Goal: Task Accomplishment & Management: Manage account settings

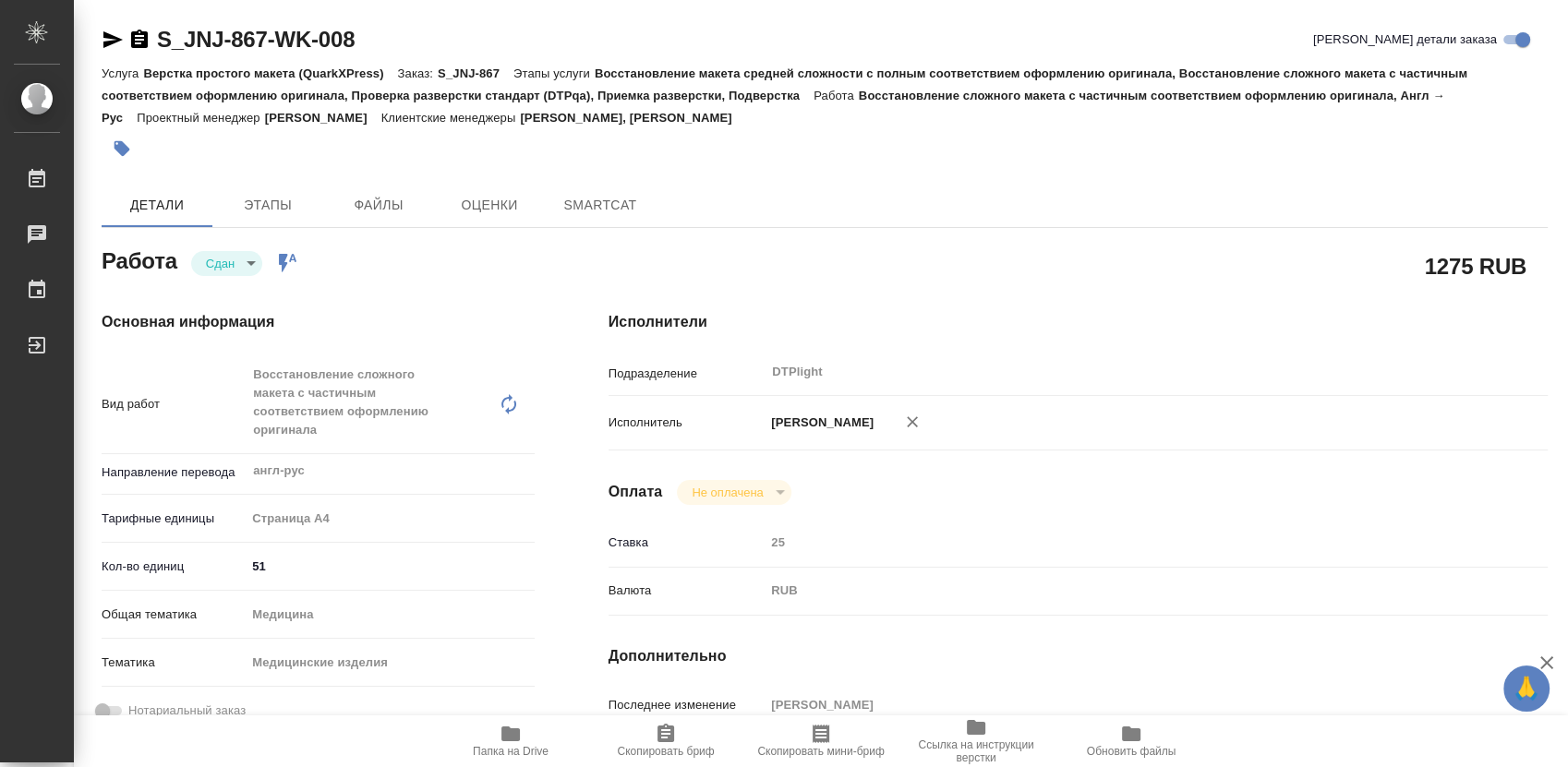
type textarea "x"
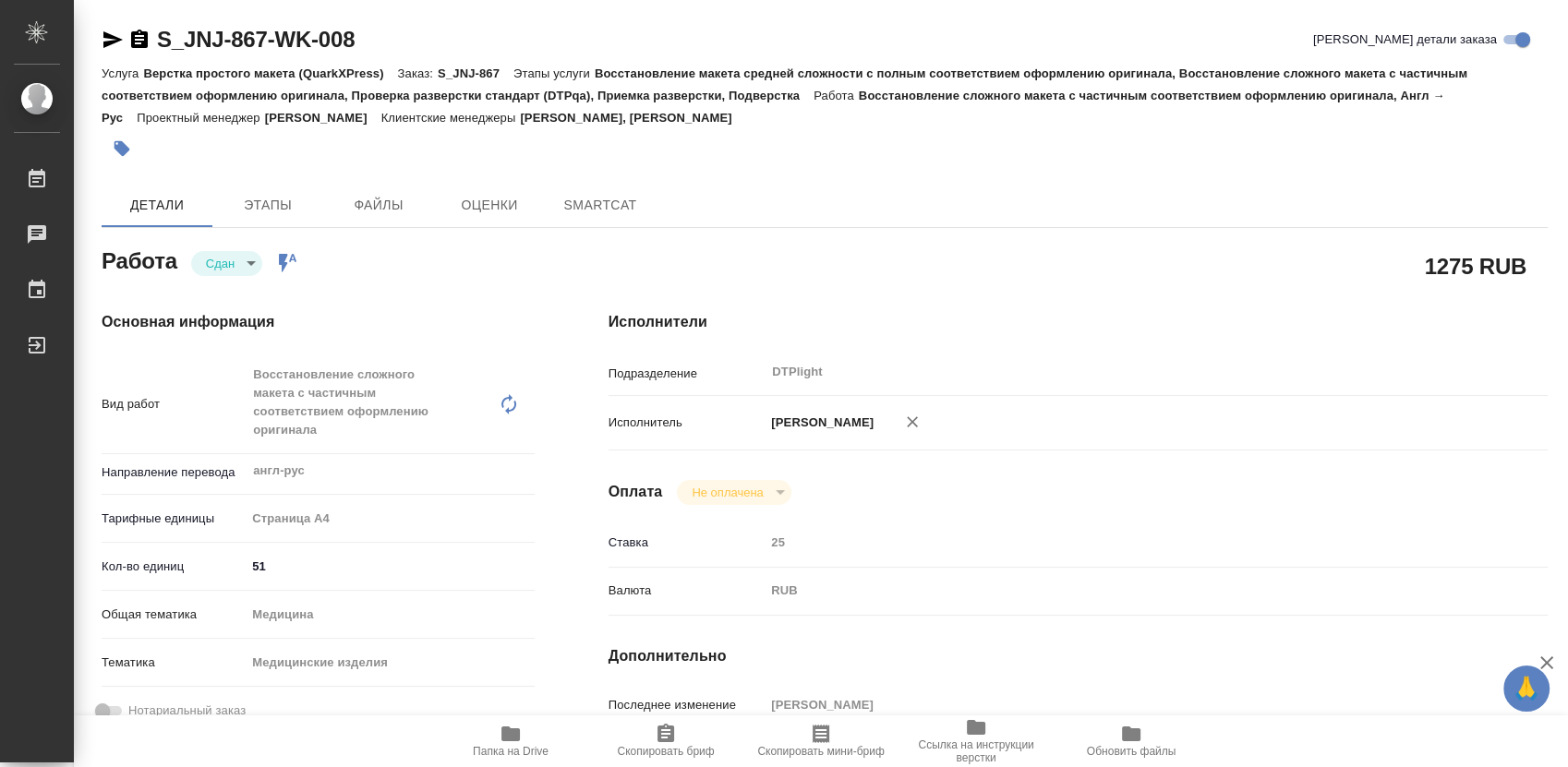
type textarea "x"
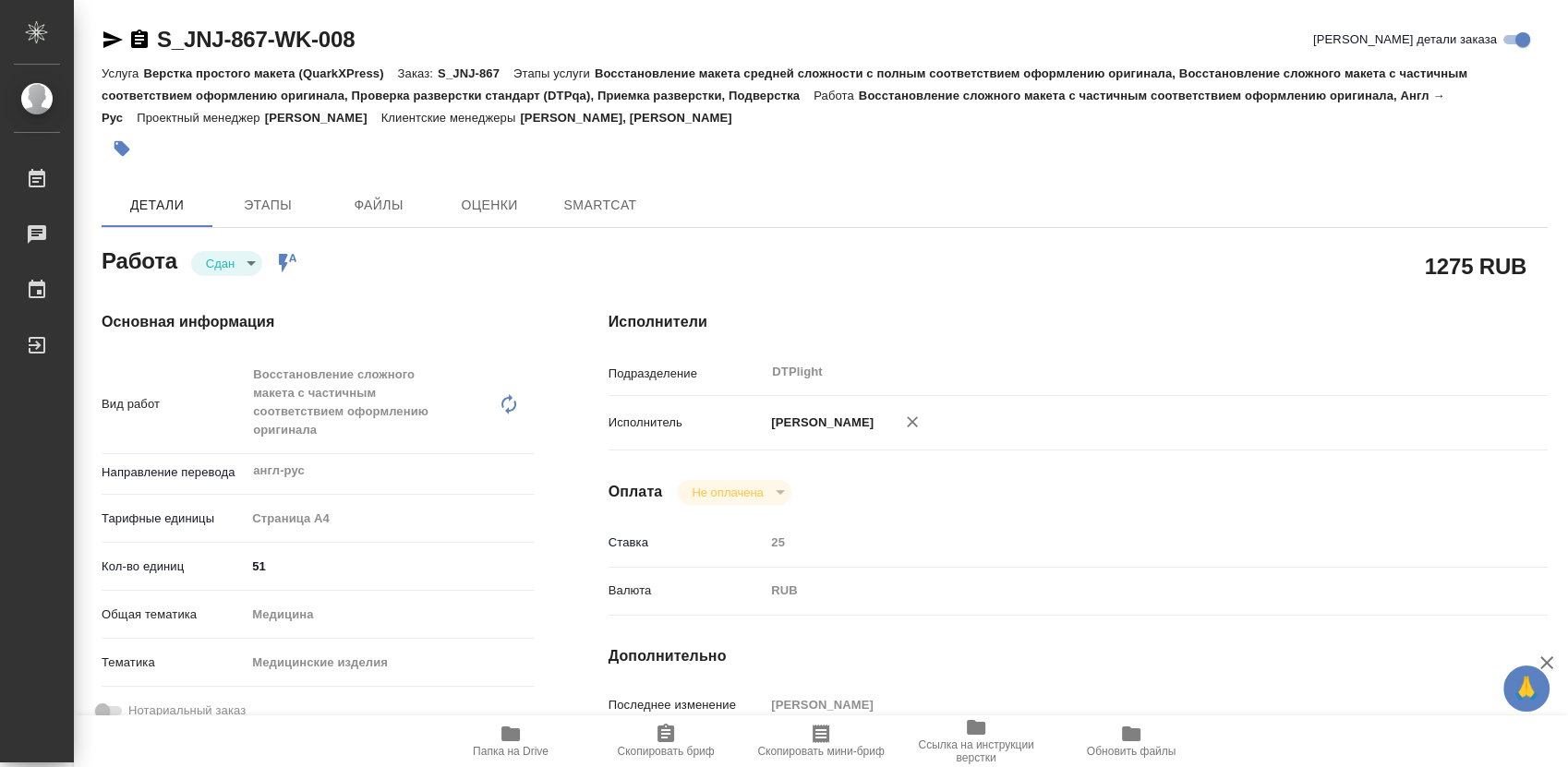
type textarea "x"
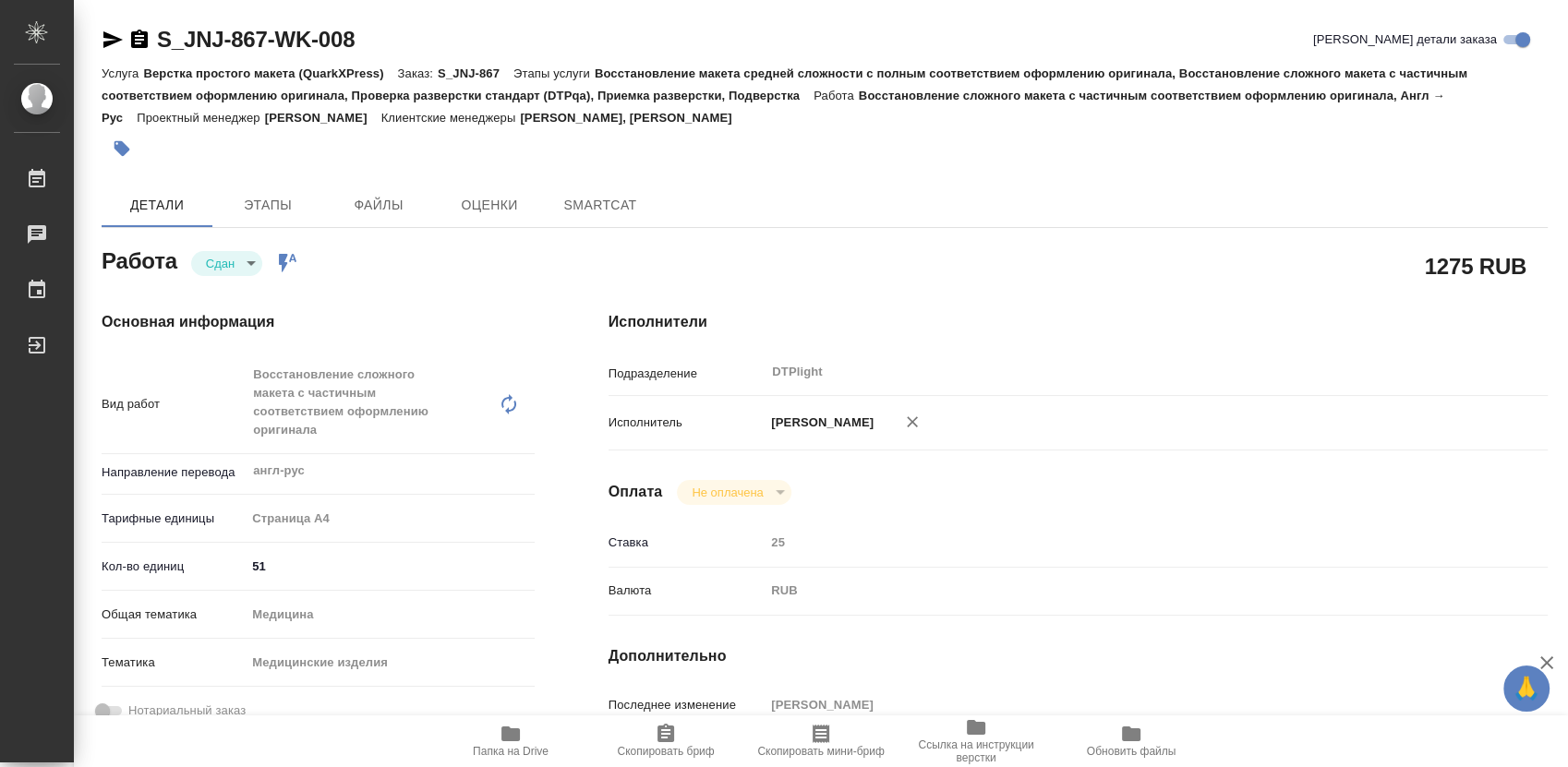
type textarea "x"
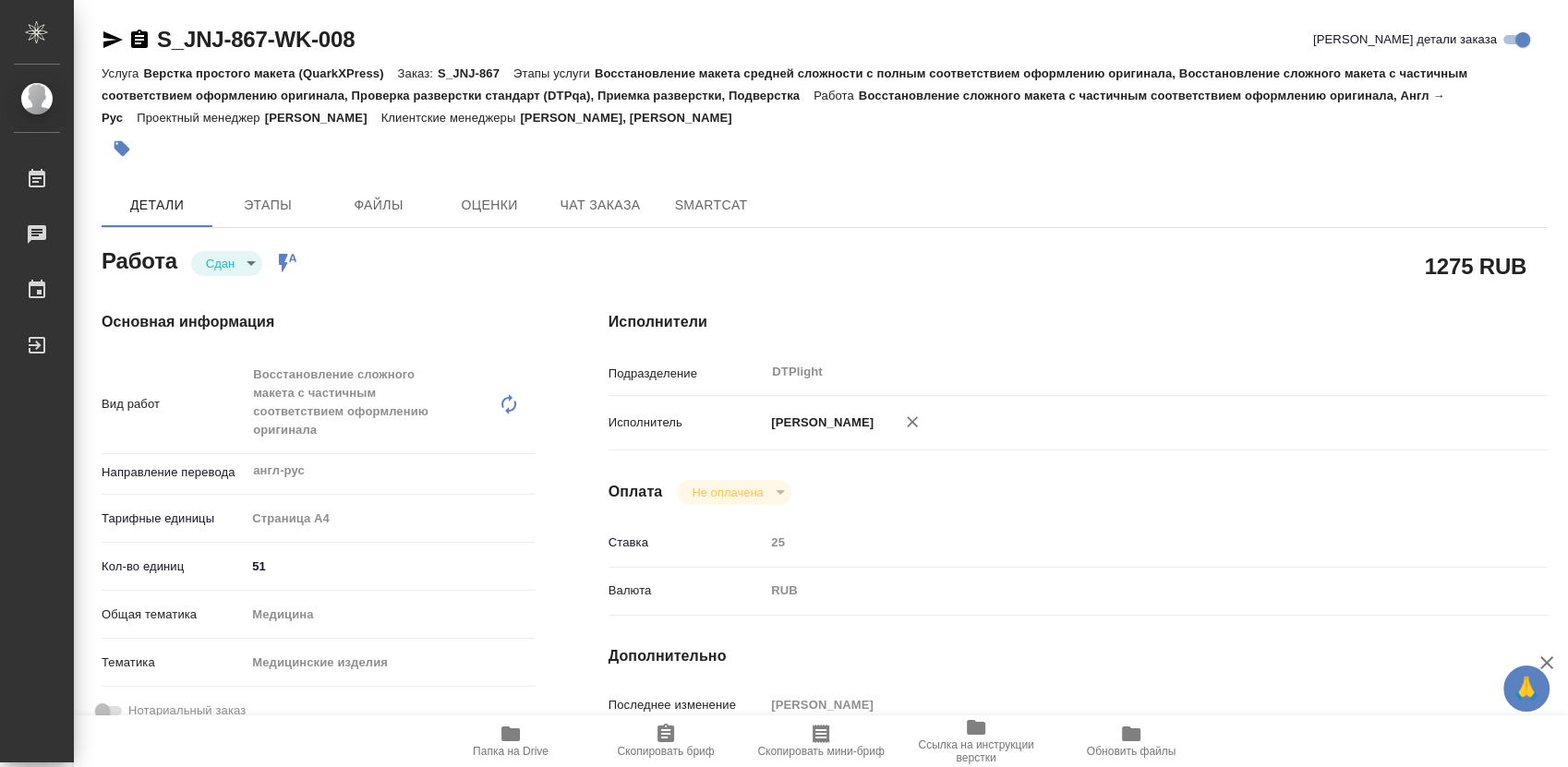
type textarea "x"
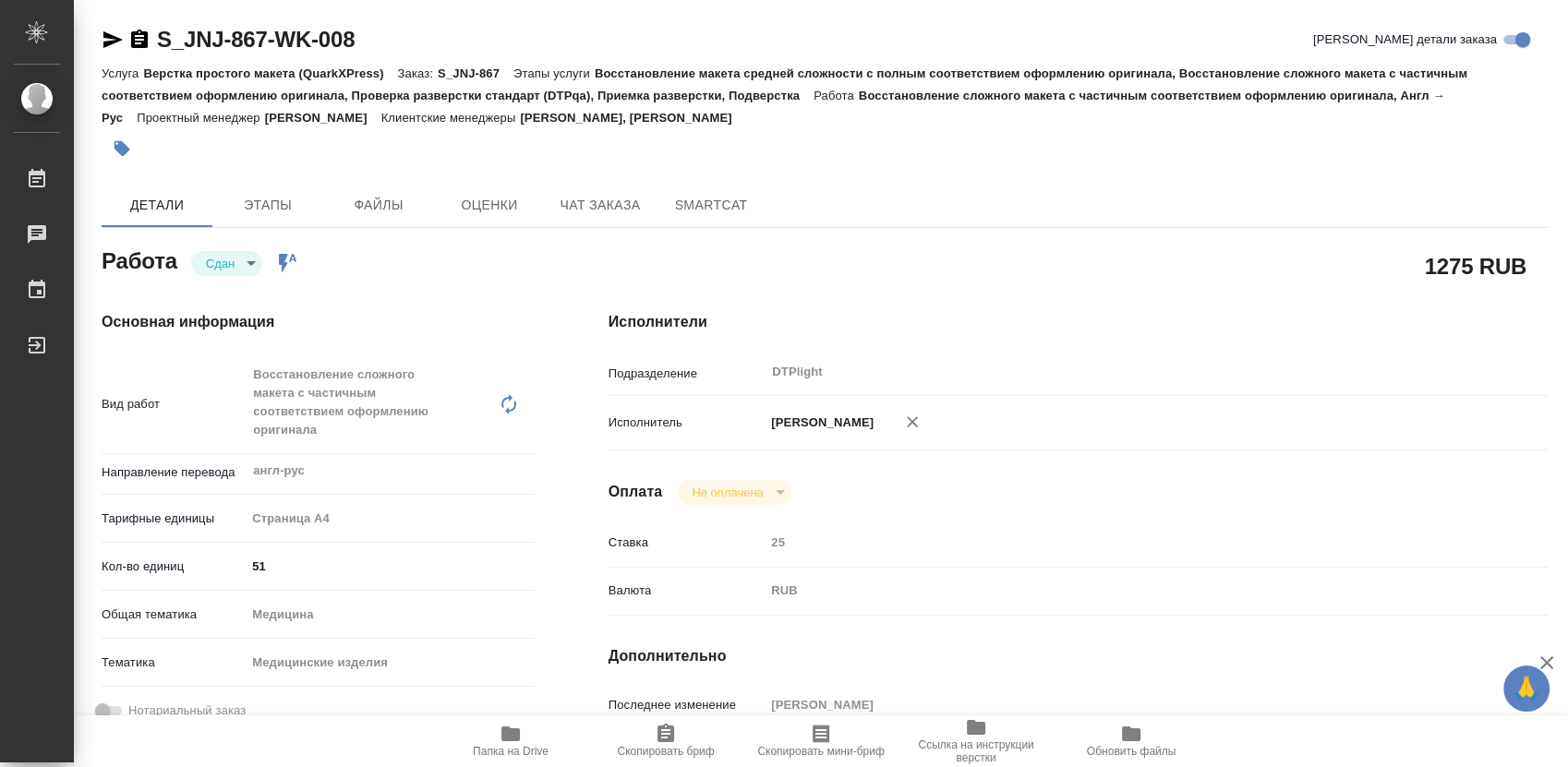
type textarea "x"
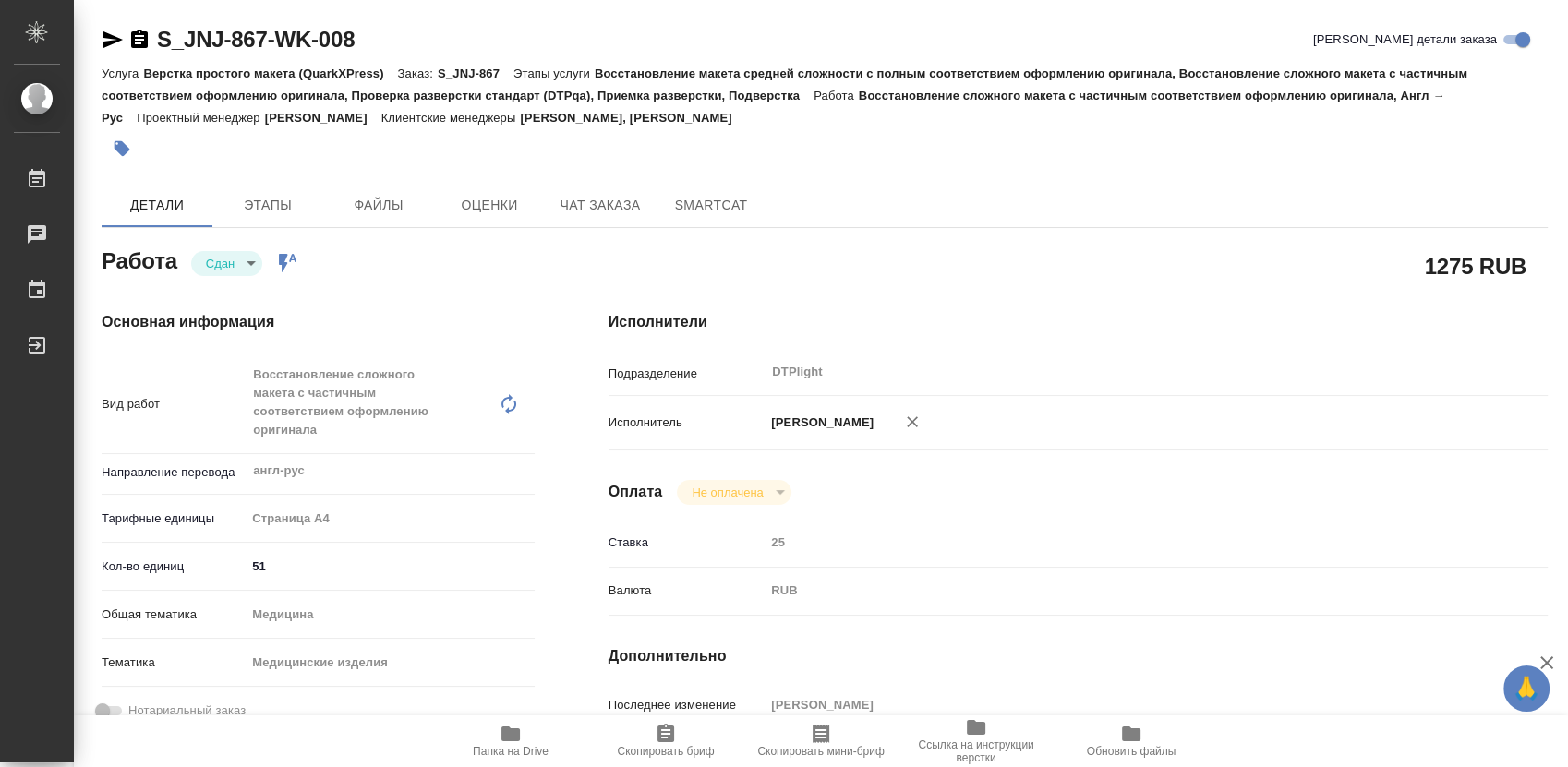
type textarea "x"
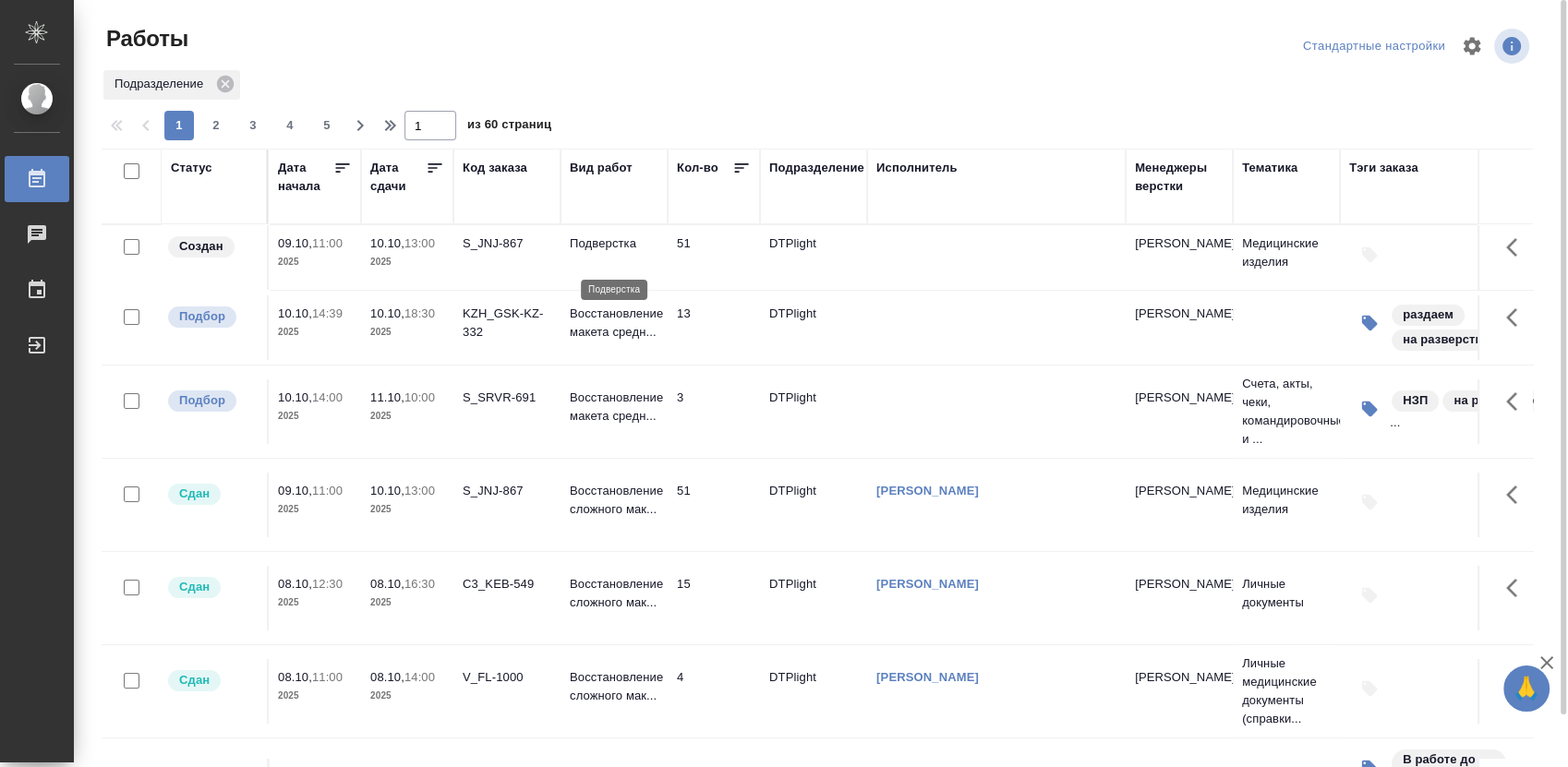
click at [601, 251] on p "Подверстка" at bounding box center [613, 243] width 88 height 18
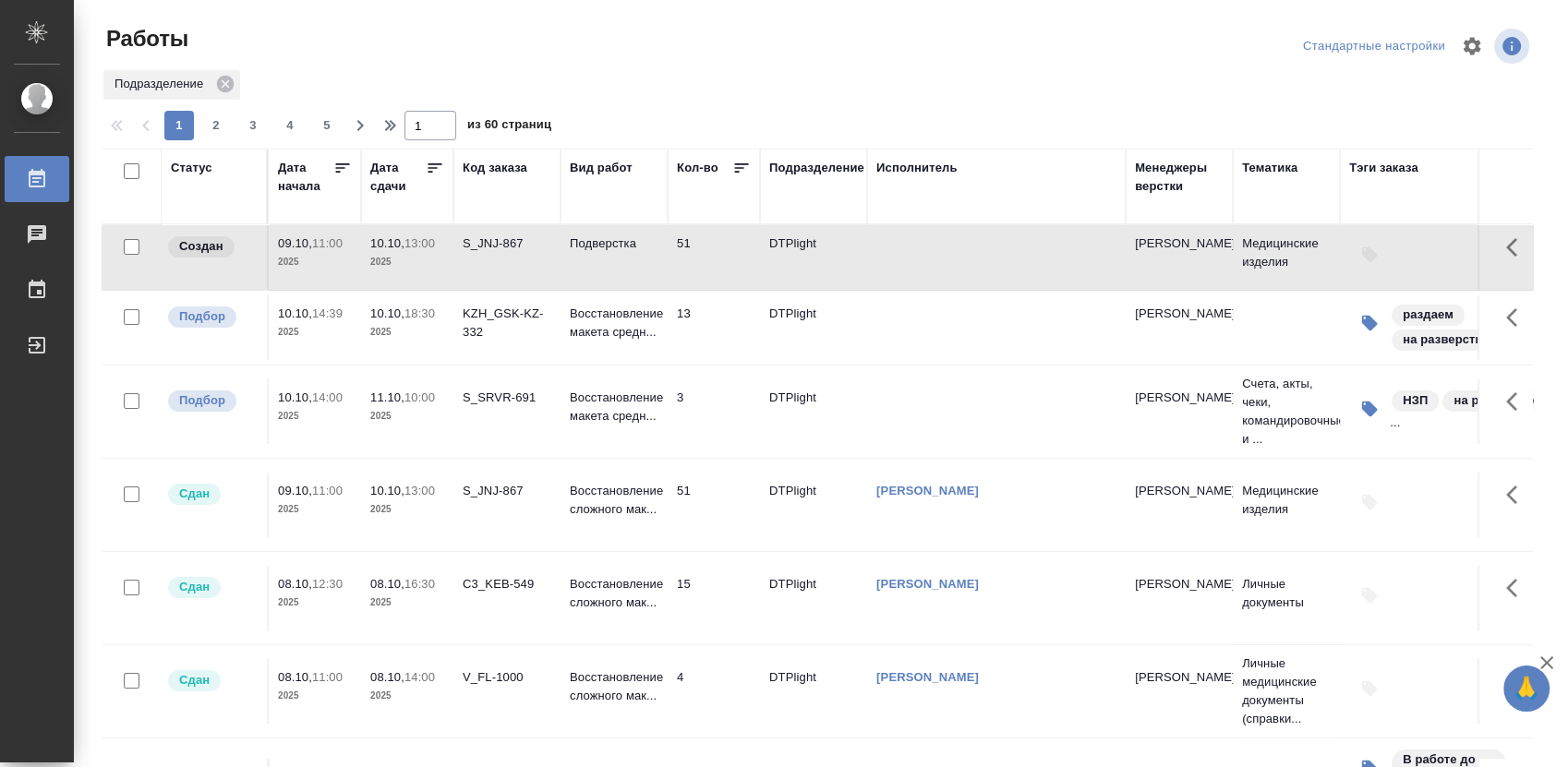
click at [185, 167] on div "Статус" at bounding box center [191, 167] width 42 height 18
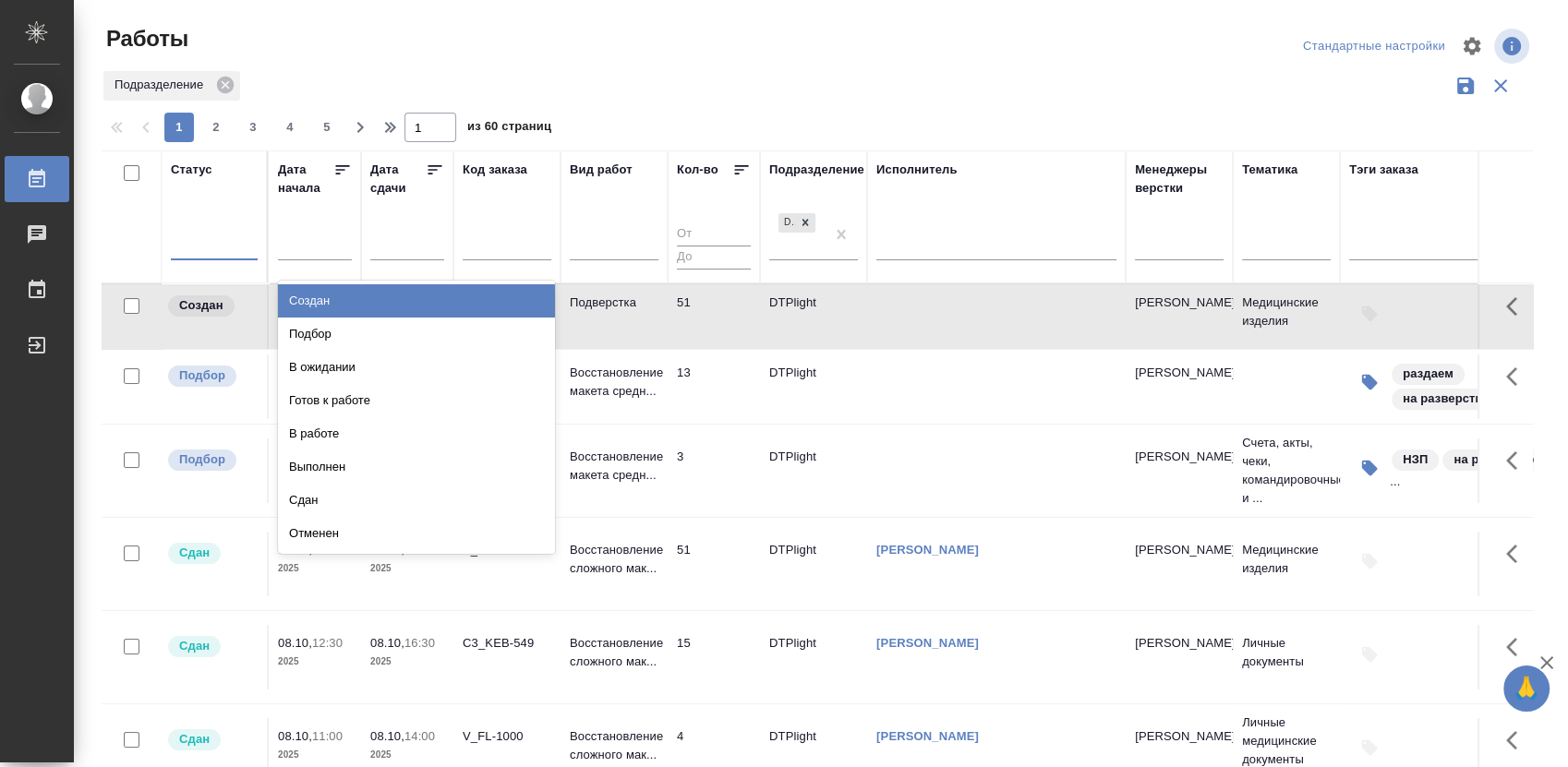
click at [210, 252] on div at bounding box center [214, 242] width 86 height 27
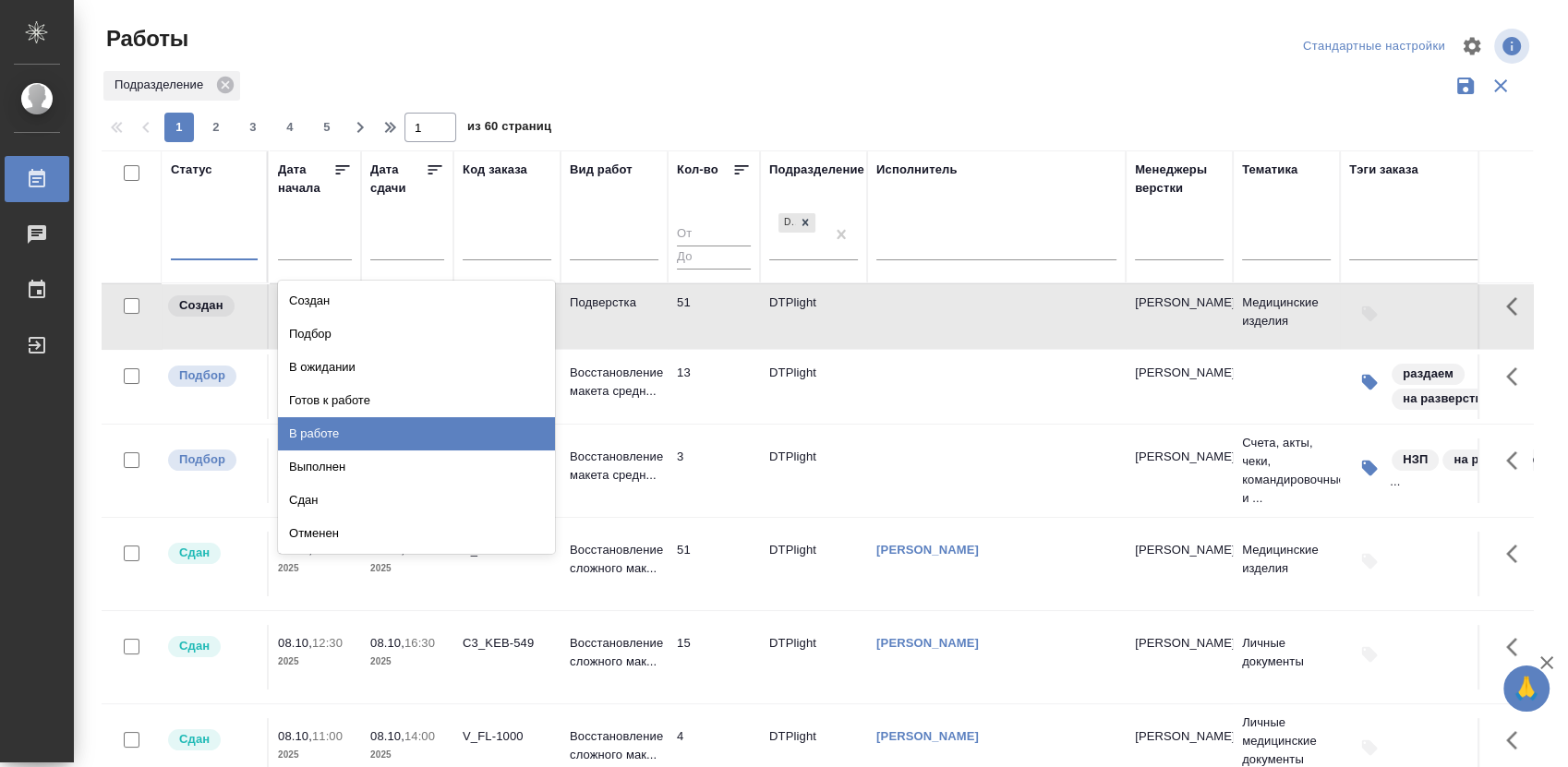
click at [333, 427] on div "В работе" at bounding box center [416, 434] width 277 height 33
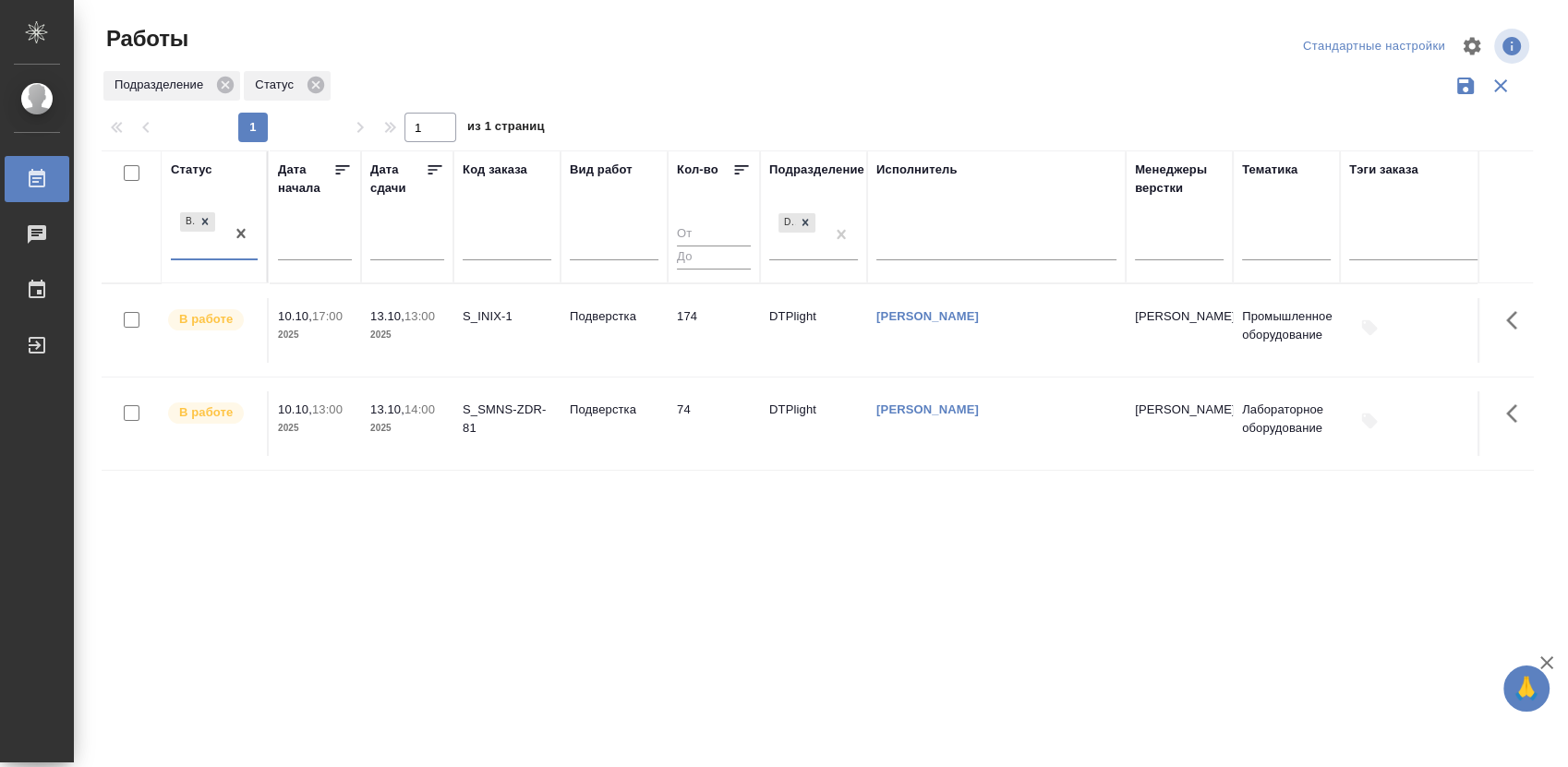
click at [220, 257] on div "В работе" at bounding box center [197, 233] width 53 height 50
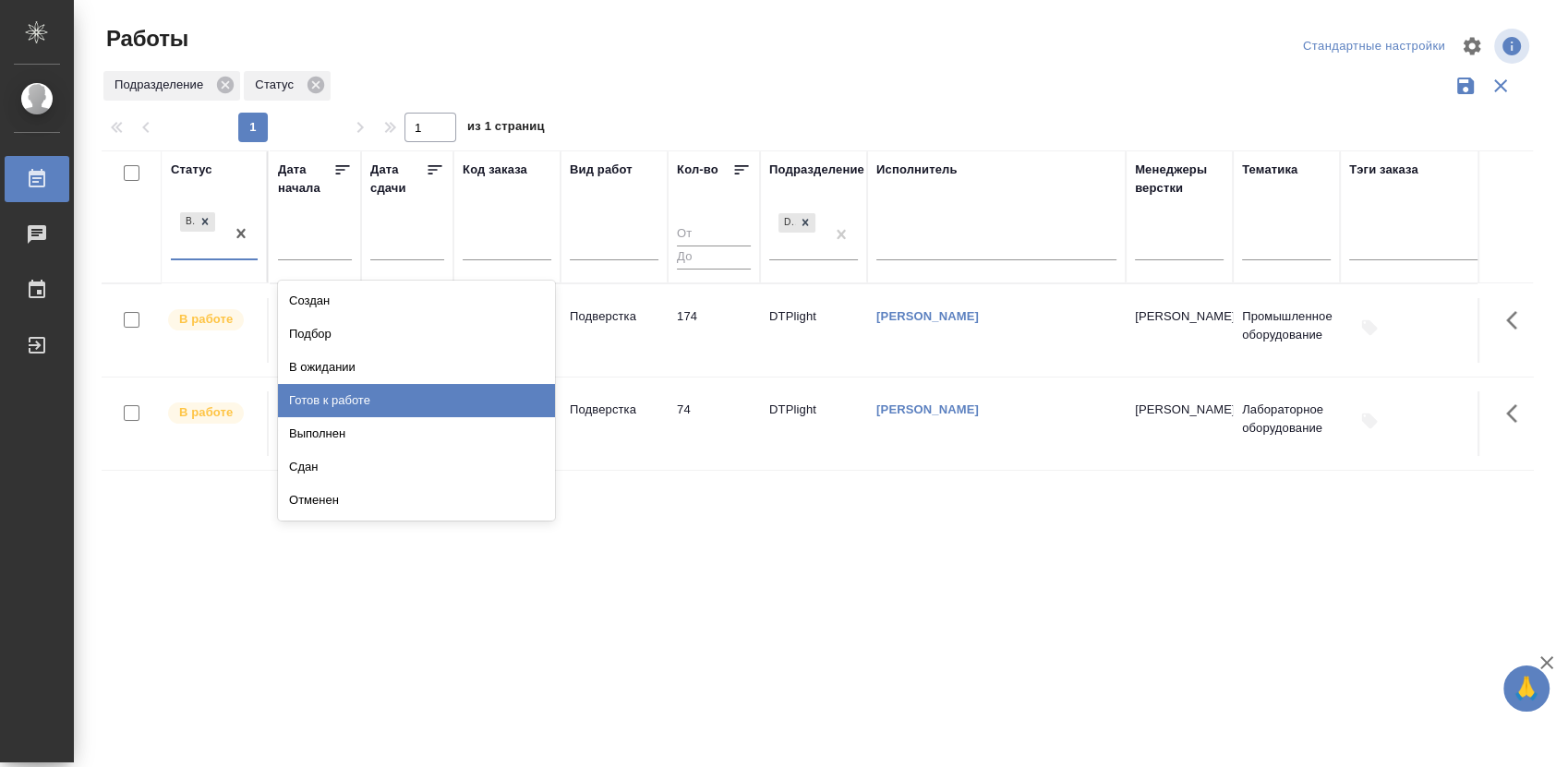
click at [333, 391] on div "Готов к работе" at bounding box center [416, 400] width 277 height 33
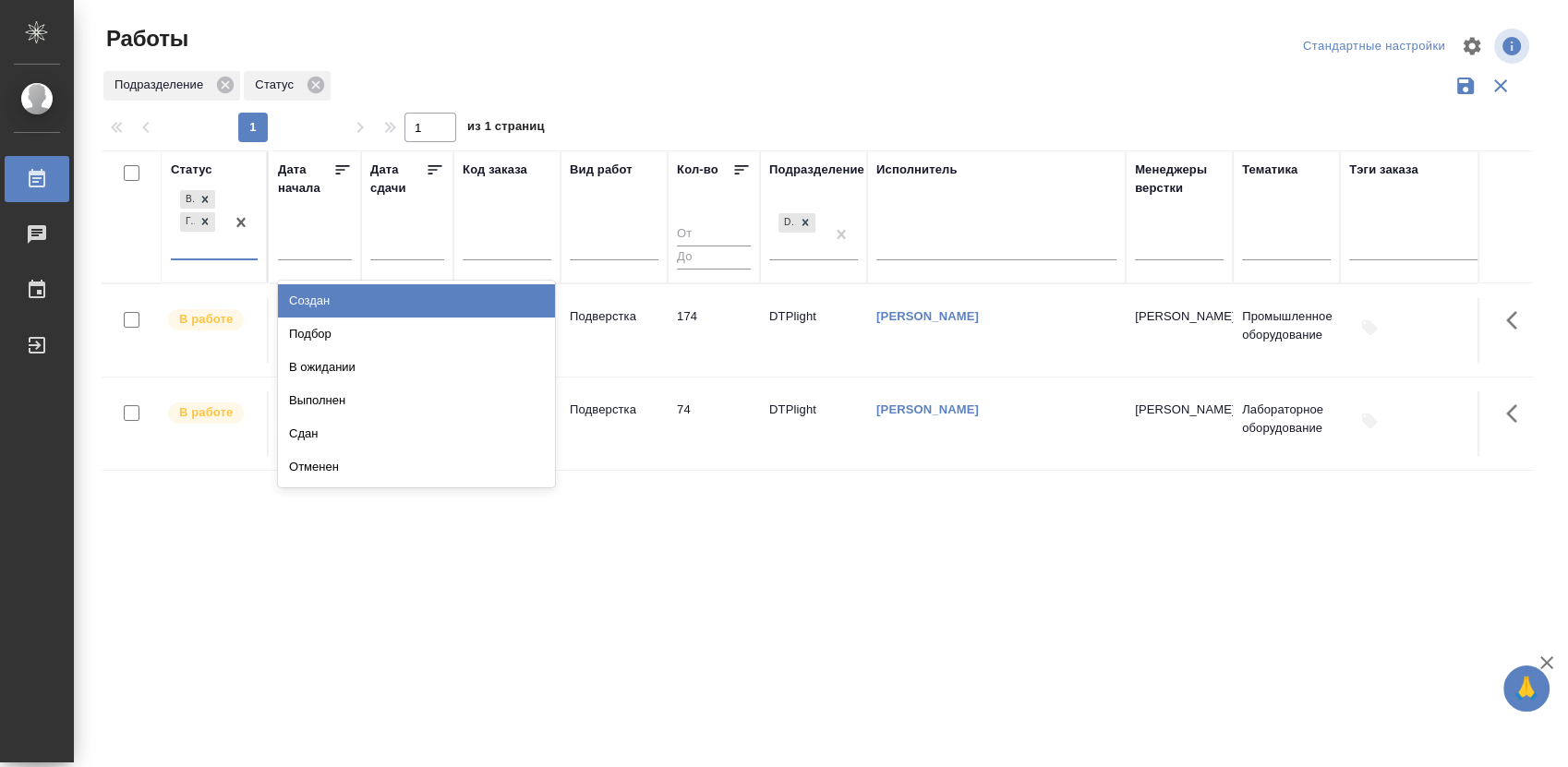
click at [218, 255] on div "В работе Готов к работе" at bounding box center [197, 222] width 53 height 72
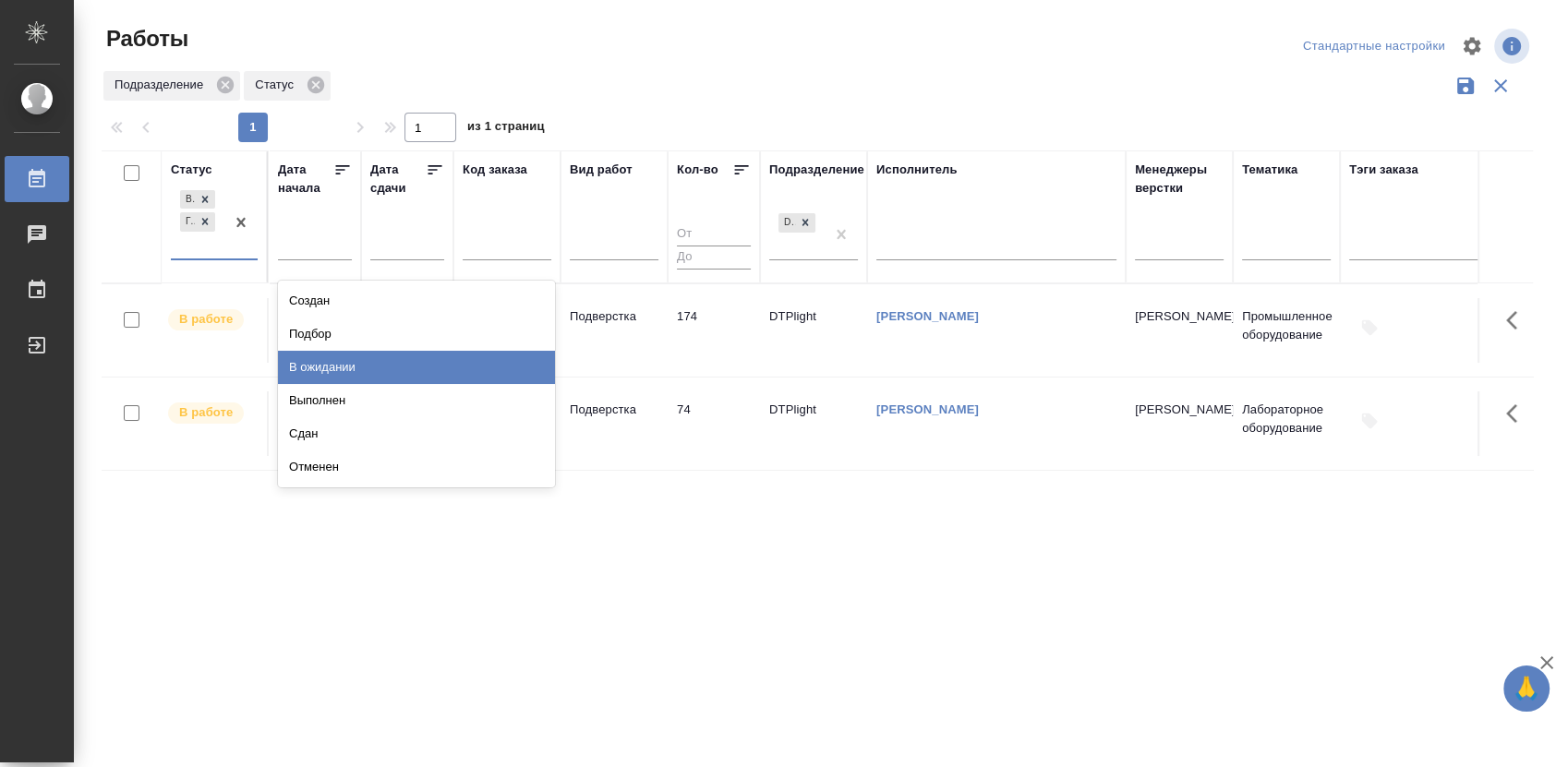
click at [313, 357] on div "В ожидании" at bounding box center [416, 367] width 277 height 33
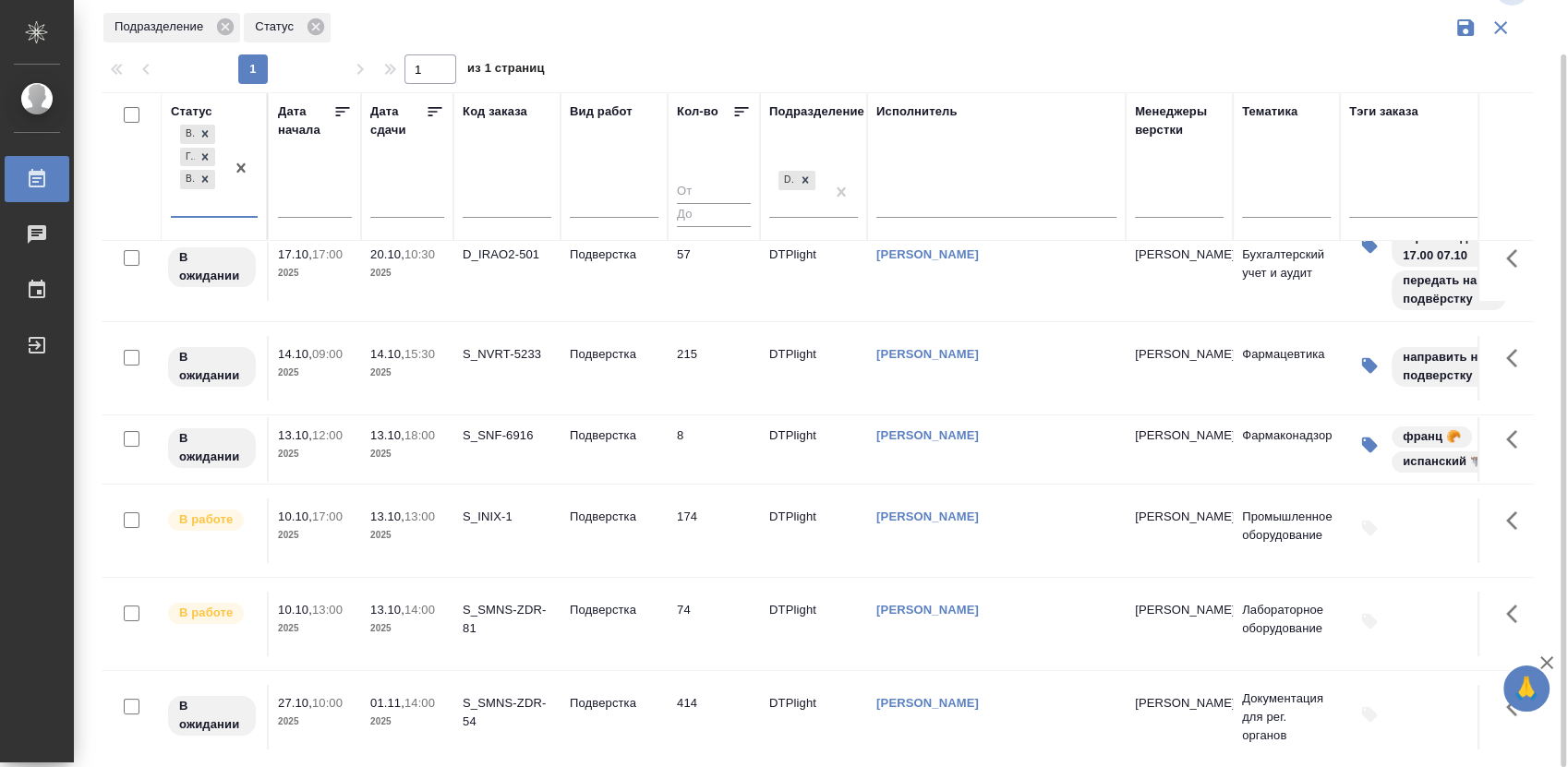
scroll to position [47, 0]
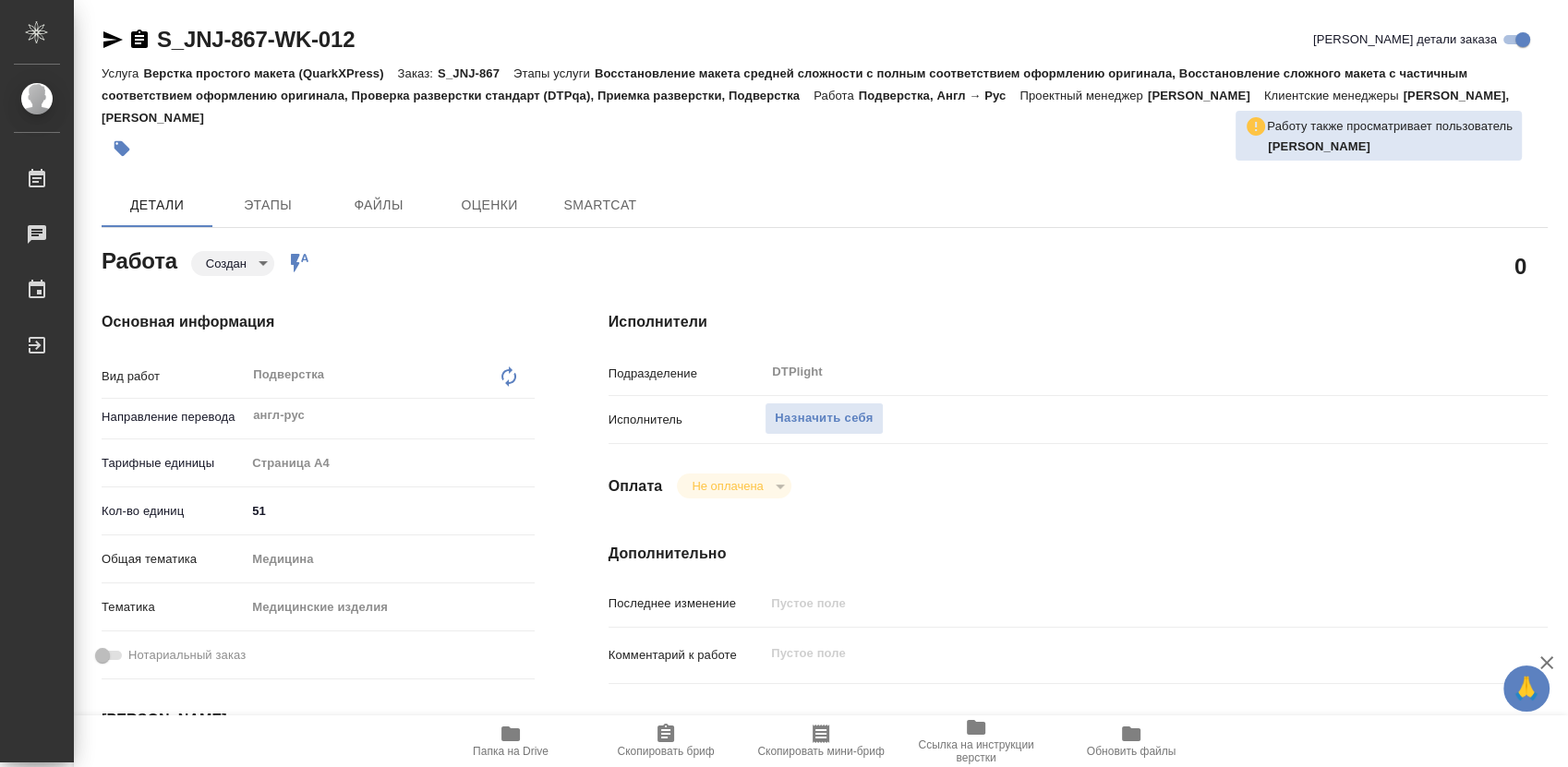
type textarea "x"
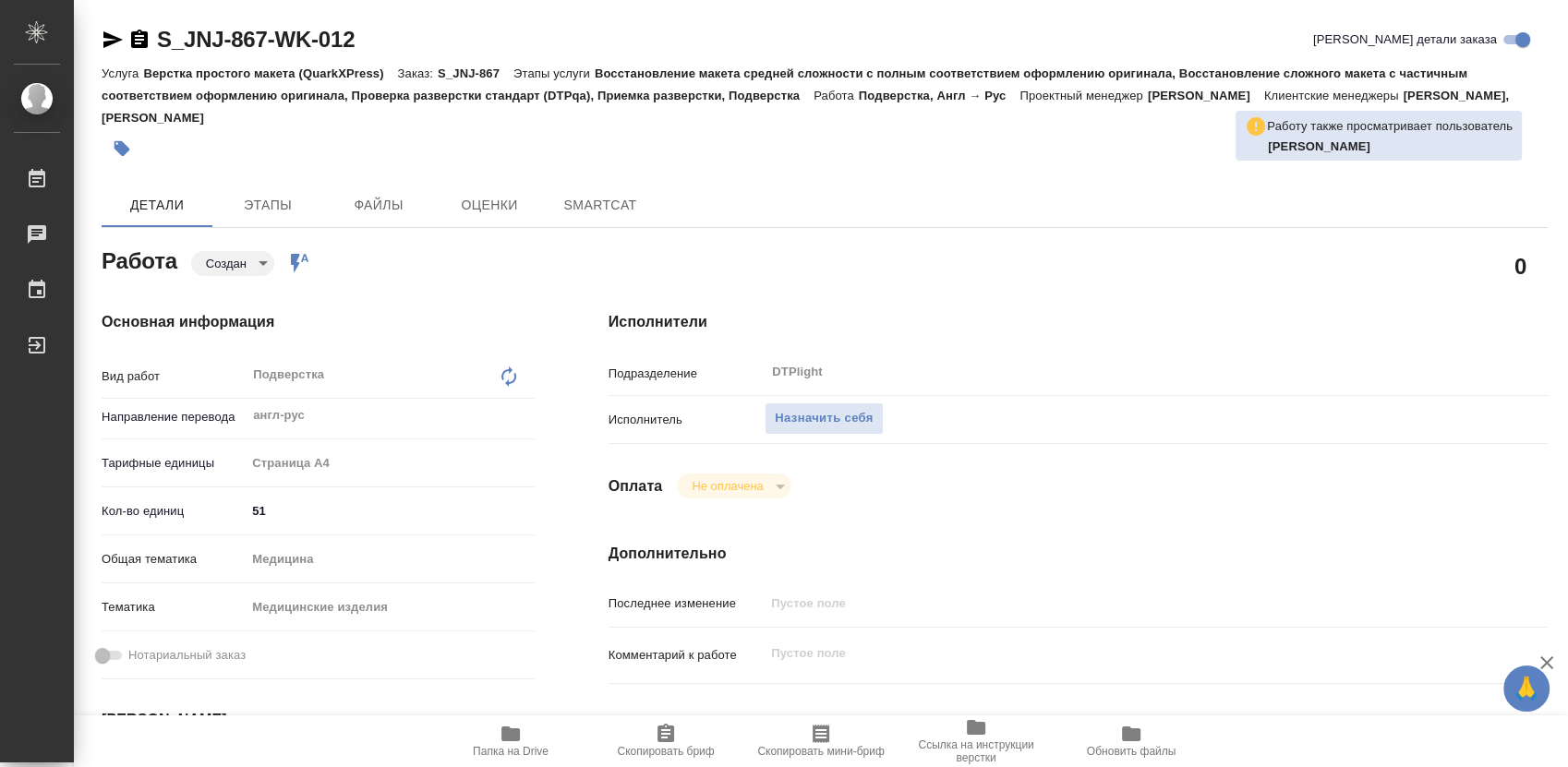
type textarea "x"
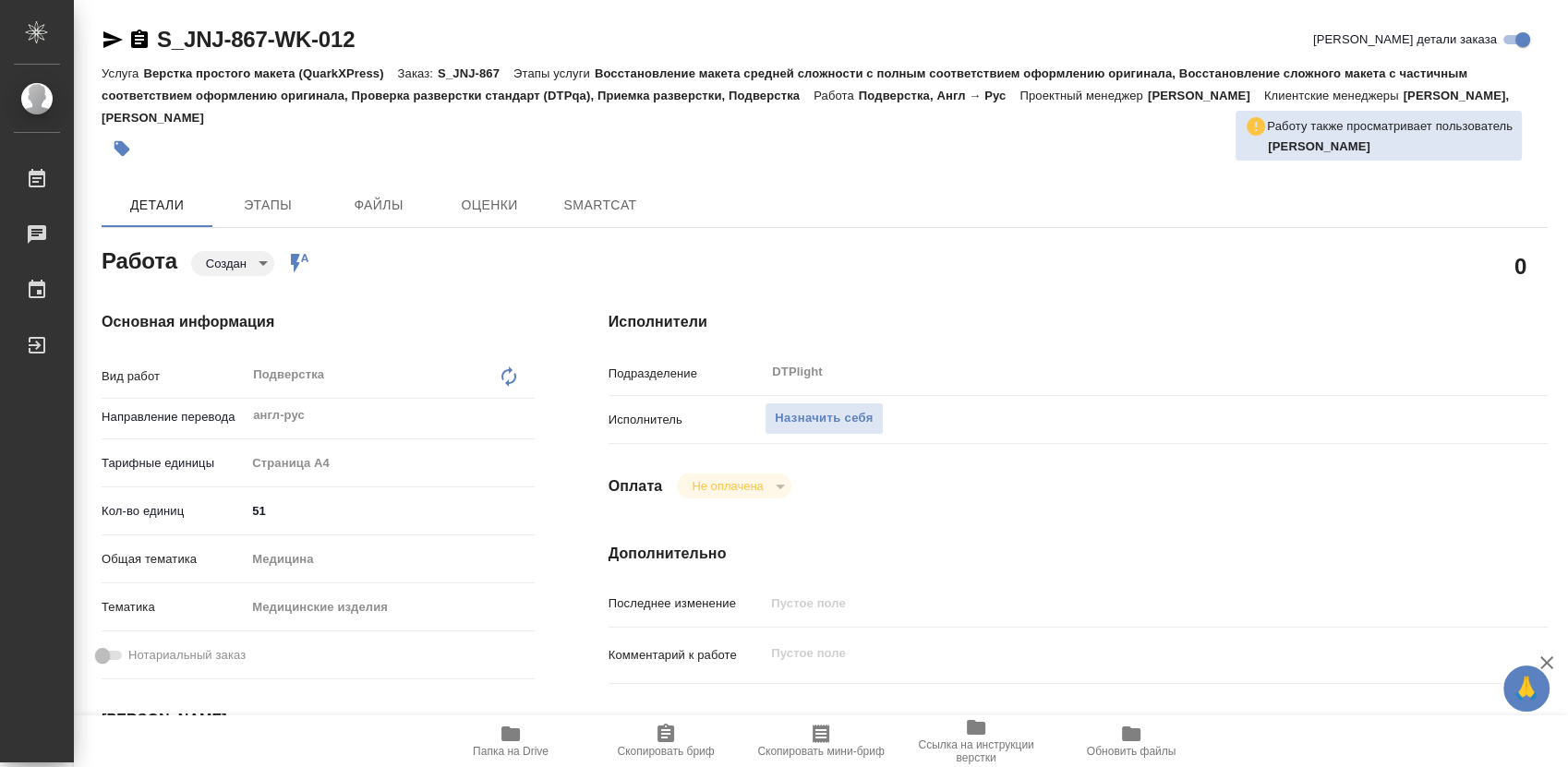
type textarea "x"
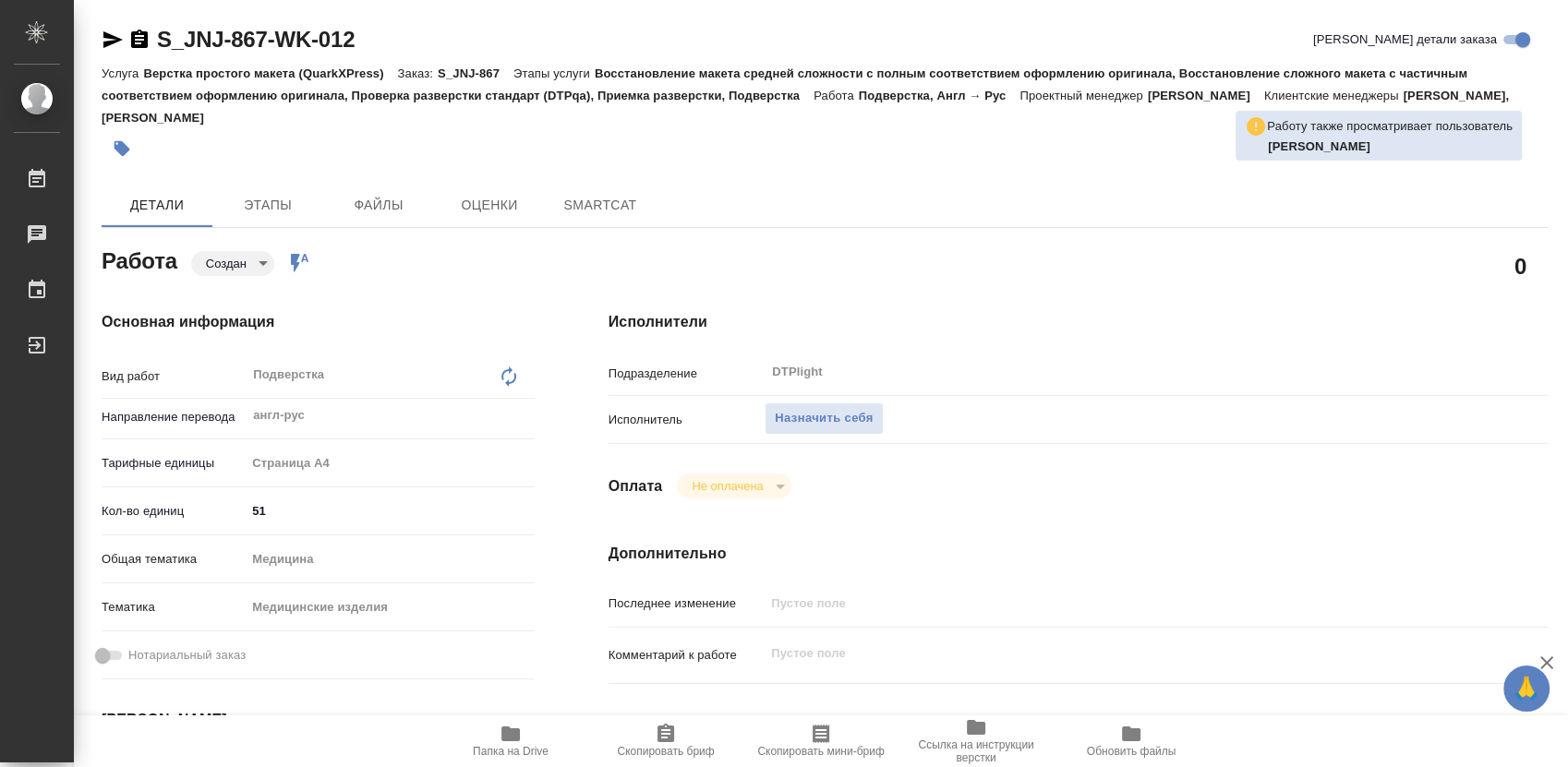
type textarea "x"
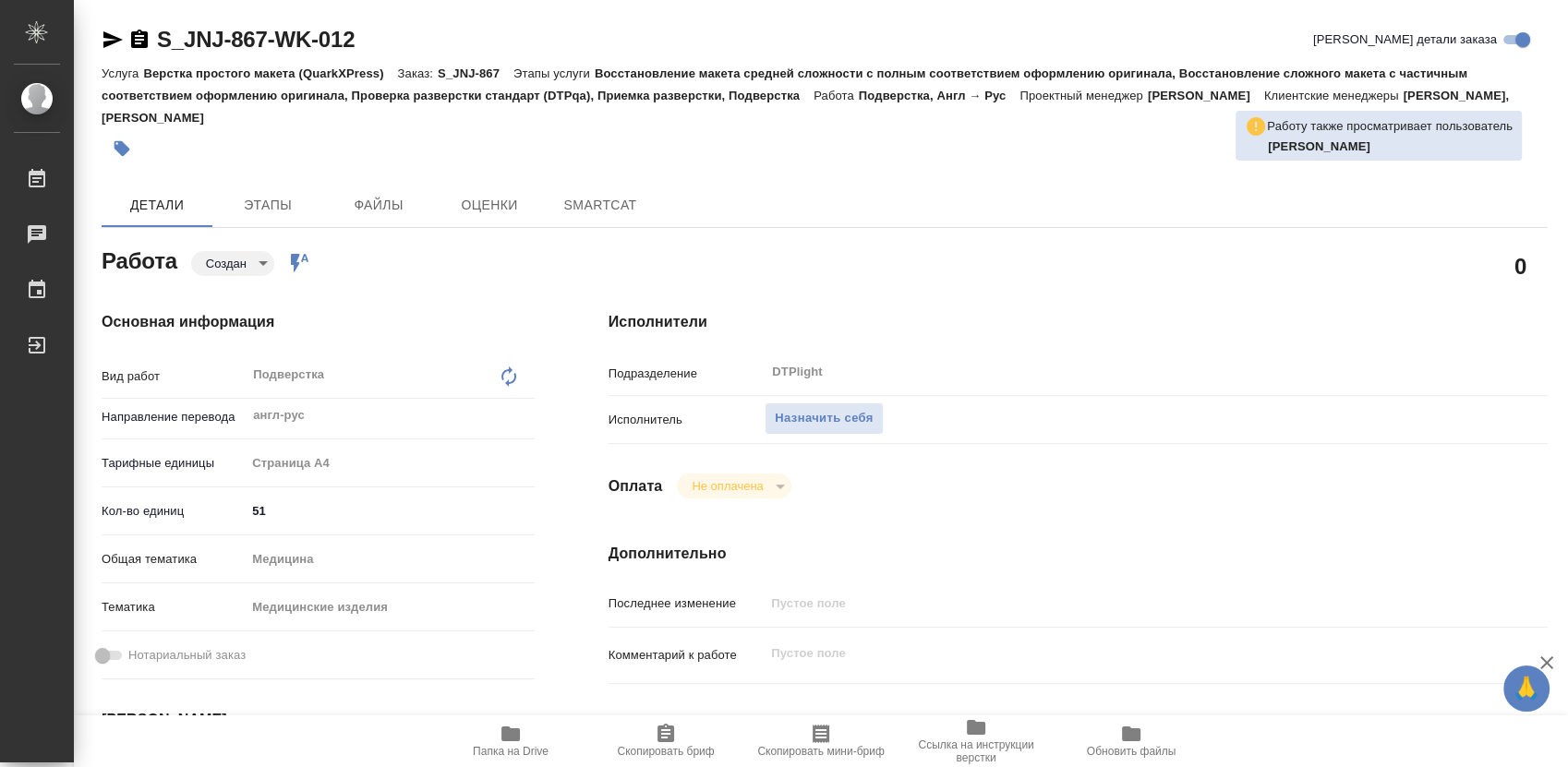
type textarea "x"
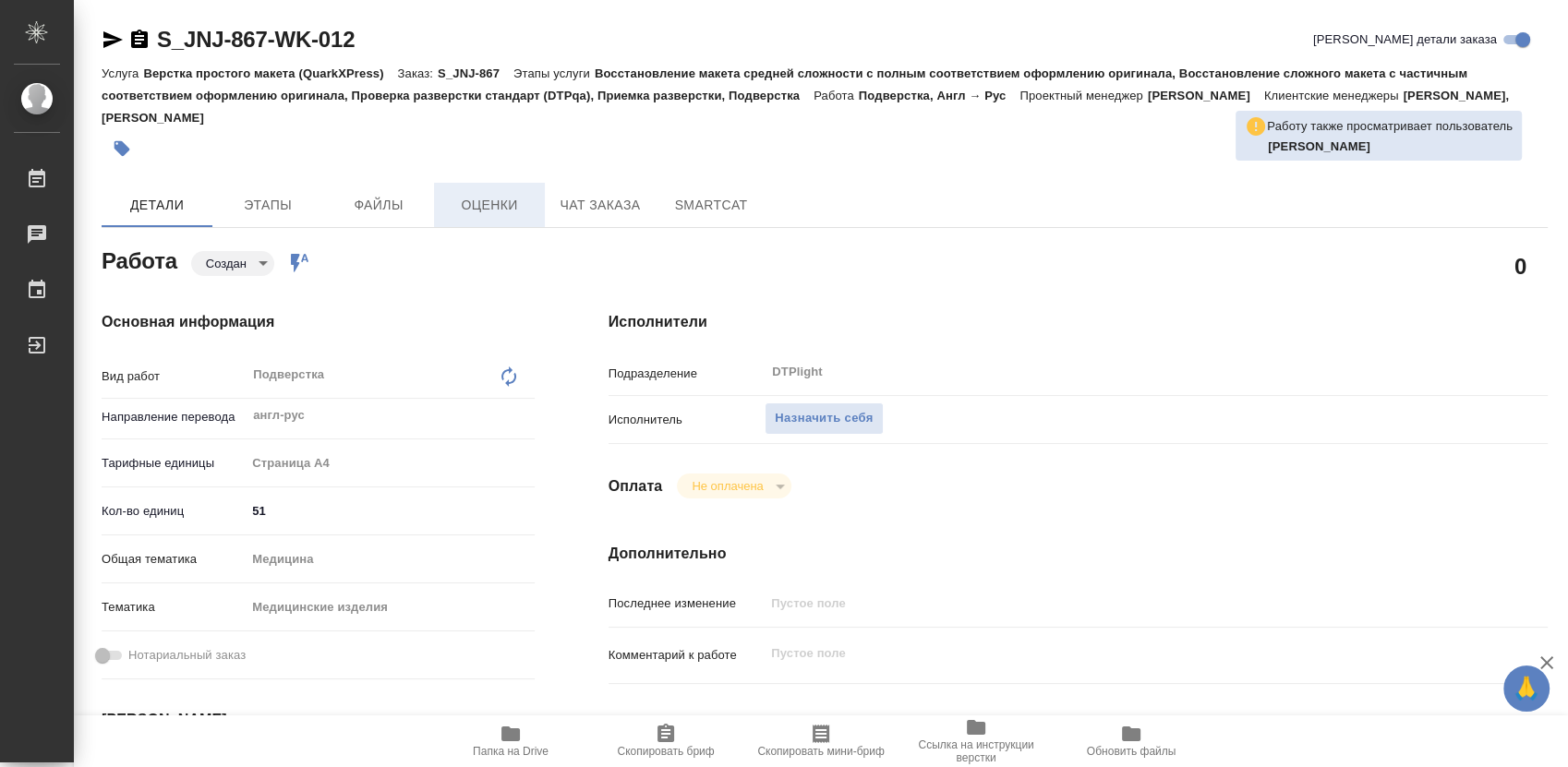
type textarea "x"
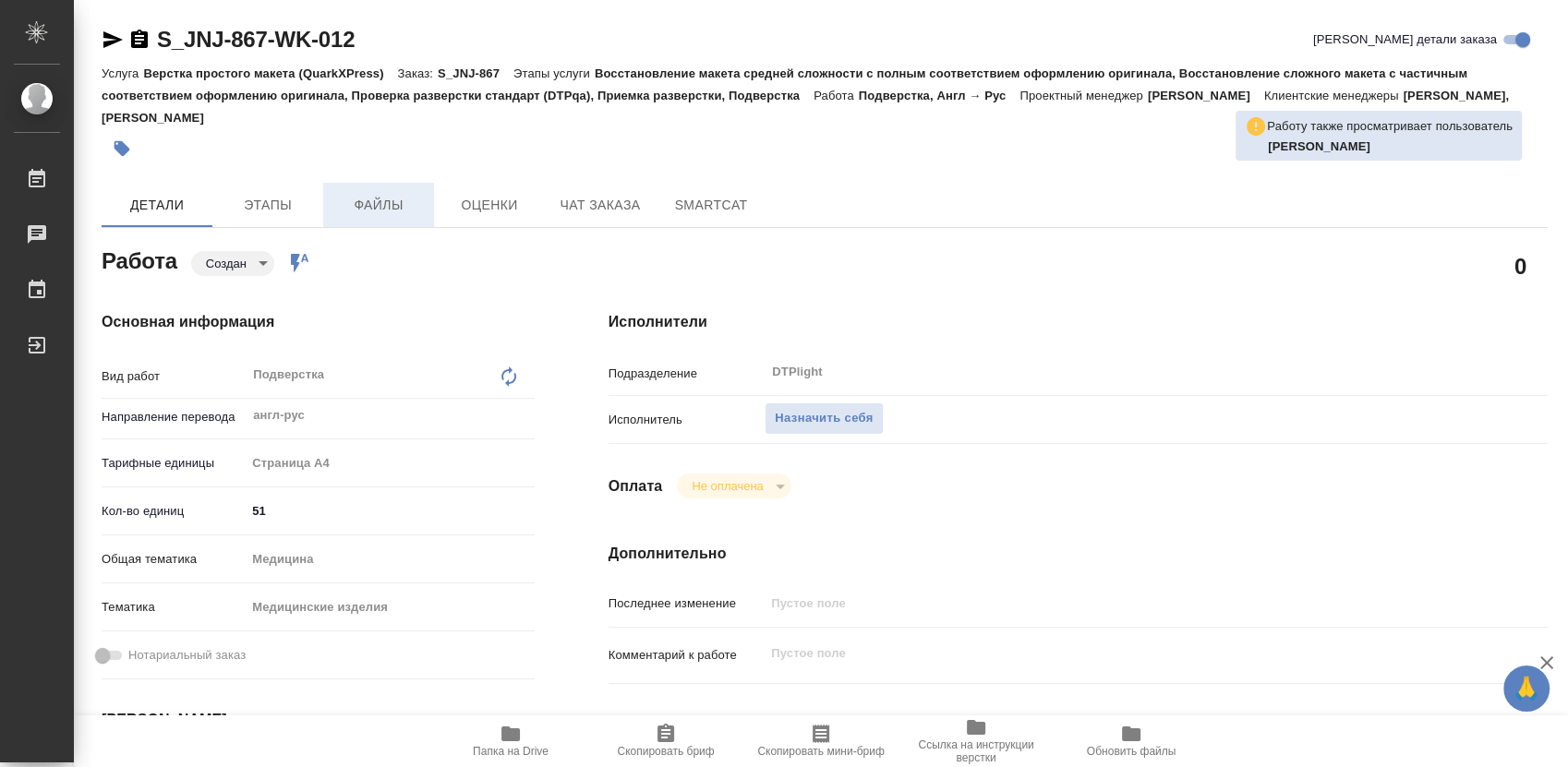
type textarea "x"
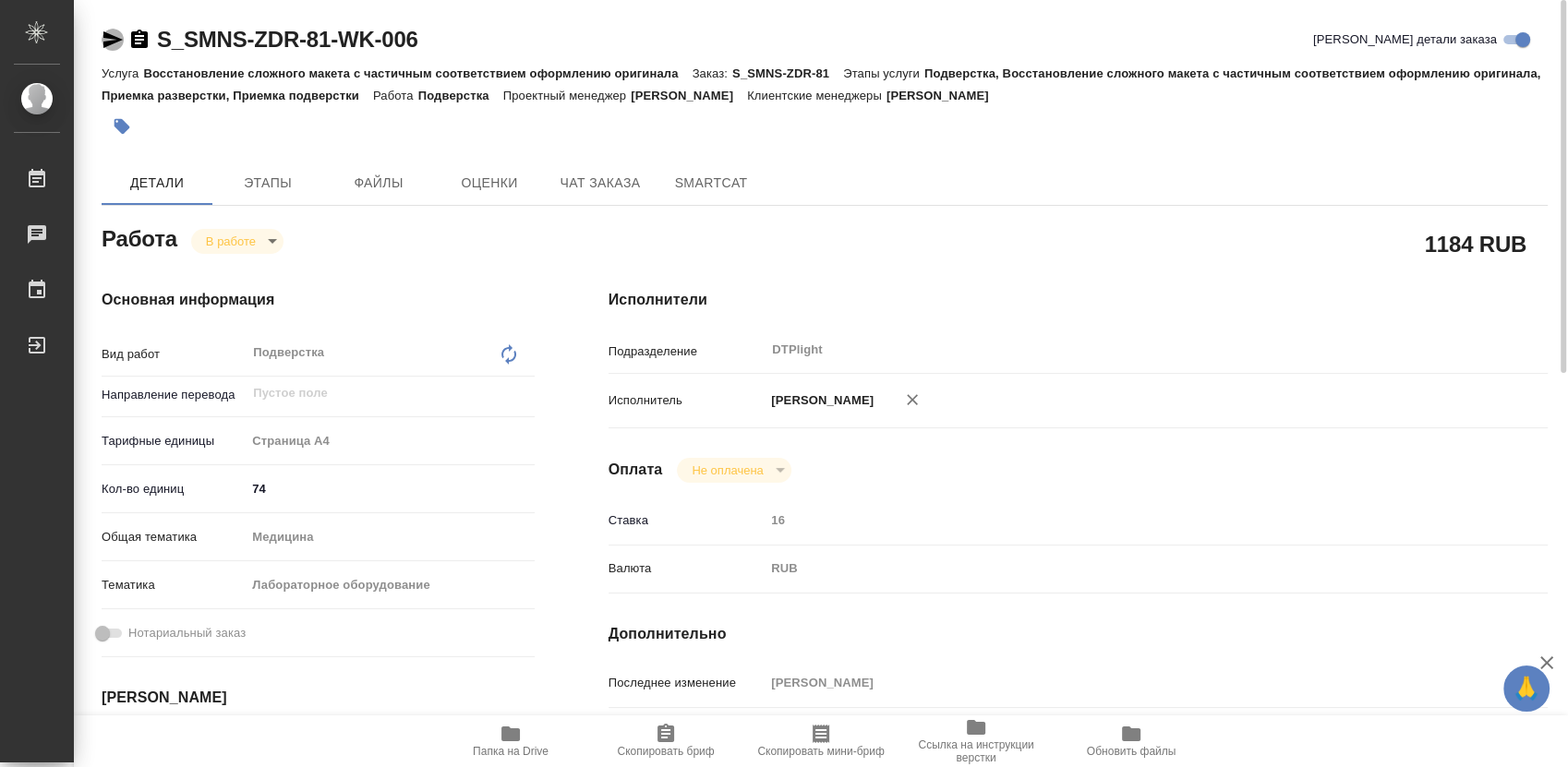
click at [113, 41] on icon "button" at bounding box center [113, 39] width 19 height 17
click at [499, 728] on icon "button" at bounding box center [510, 733] width 22 height 22
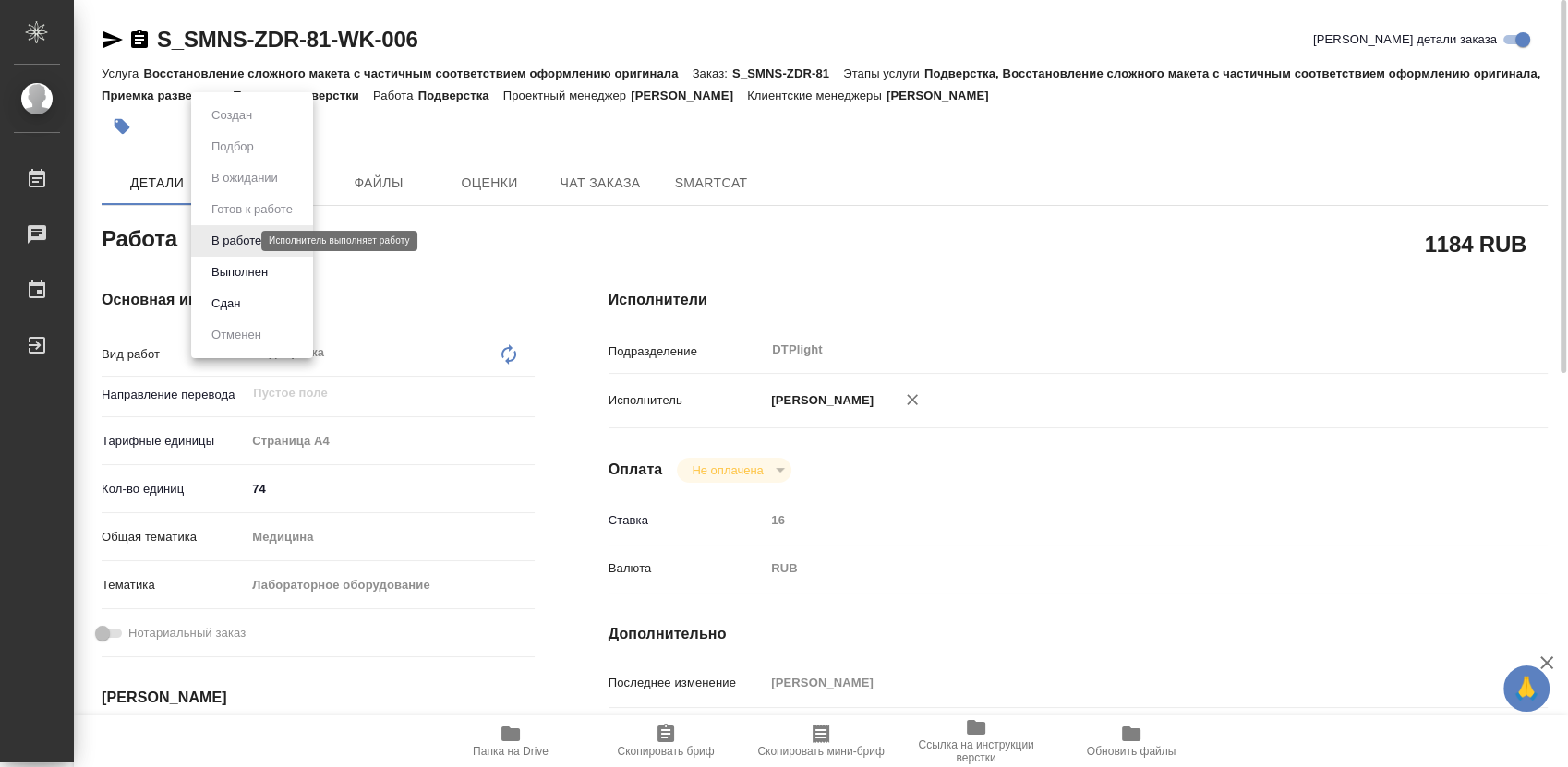
click at [211, 247] on body "🙏 .cls-1 fill:#fff; AWATERA Работы 0 Чаты График Выйти S_SMNS-ZDR-81-WK-006 Кра…" at bounding box center [784, 384] width 1568 height 767
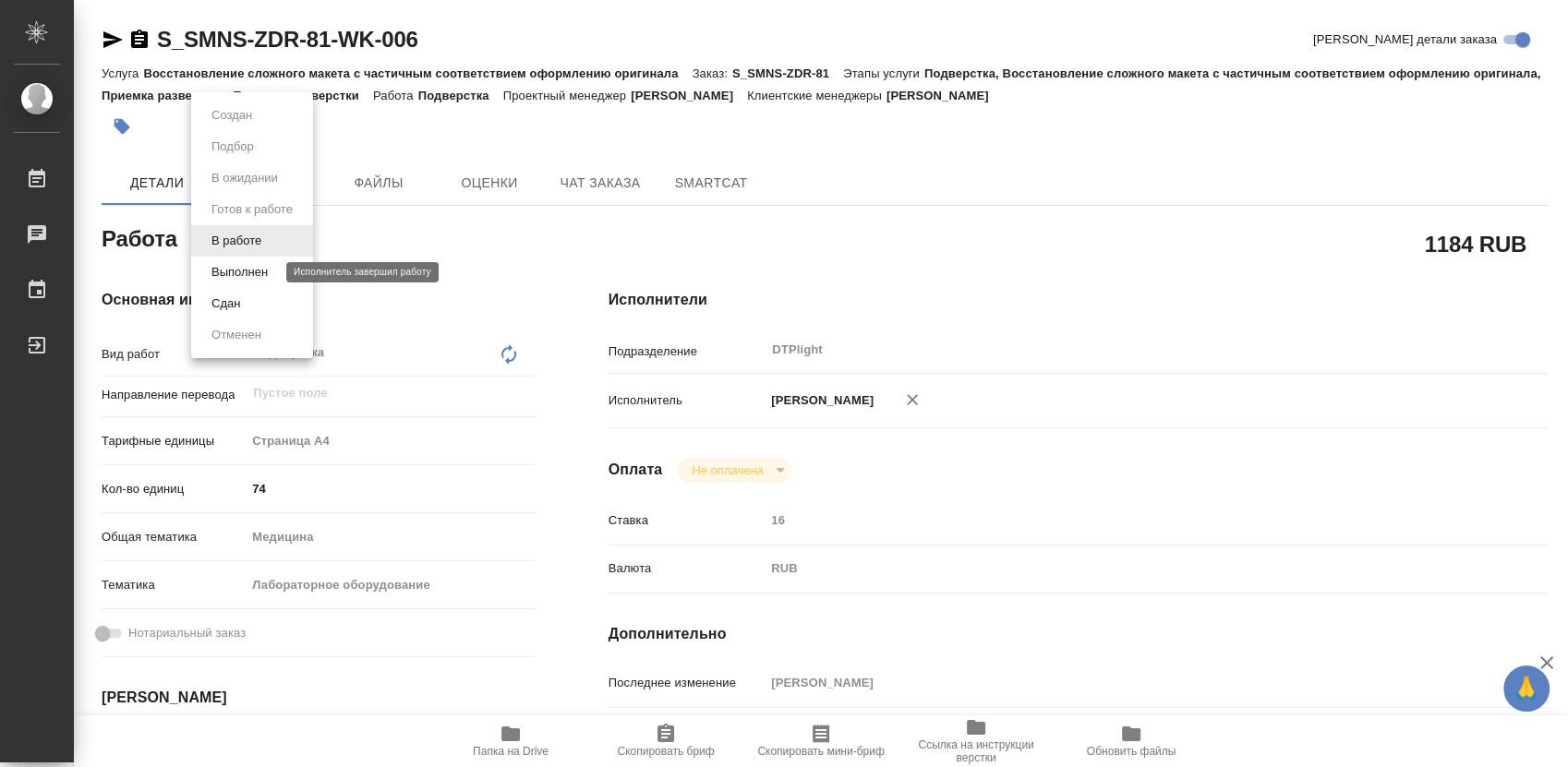
click at [236, 272] on button "Выполнен" at bounding box center [239, 272] width 67 height 20
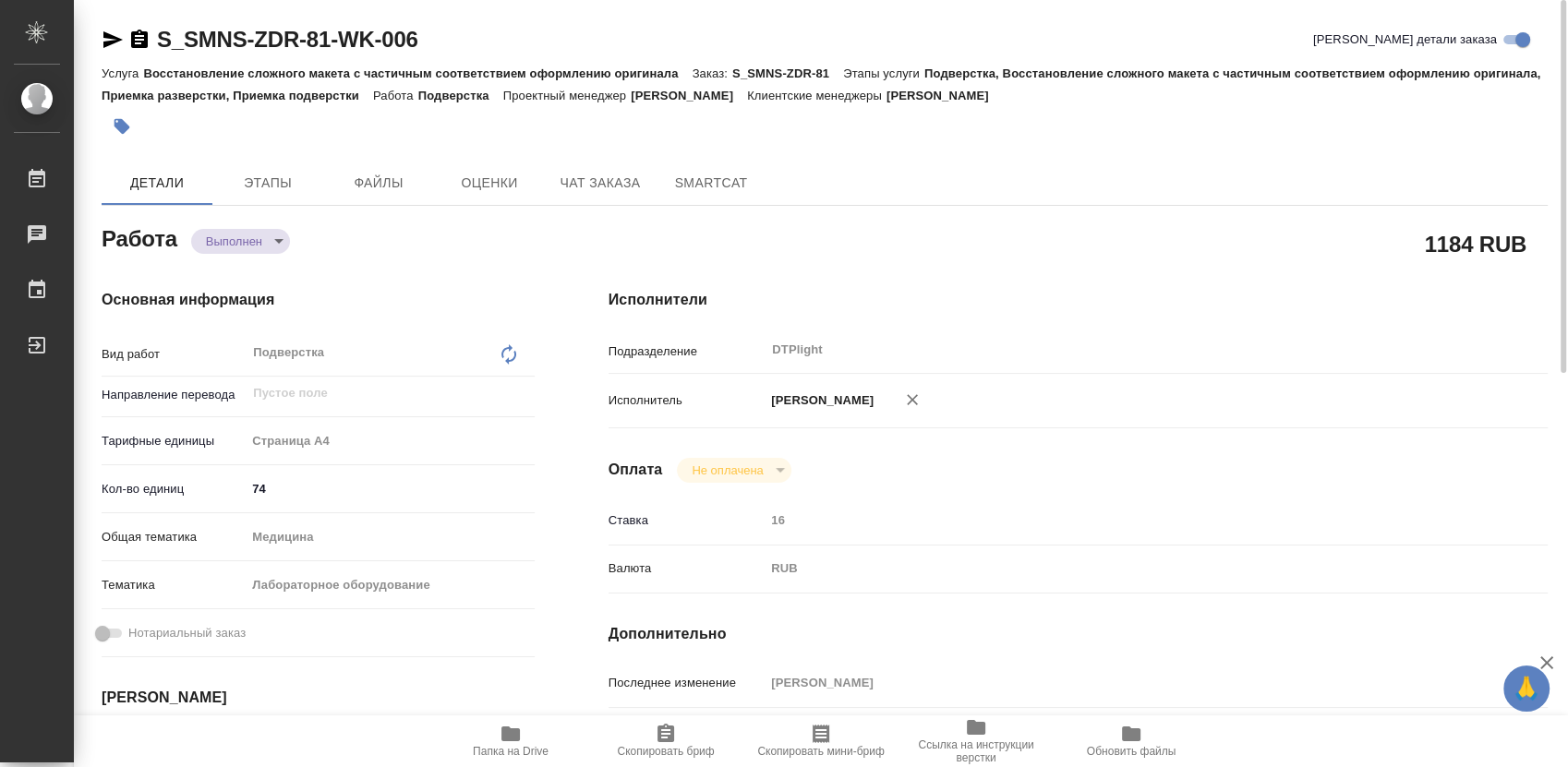
type textarea "x"
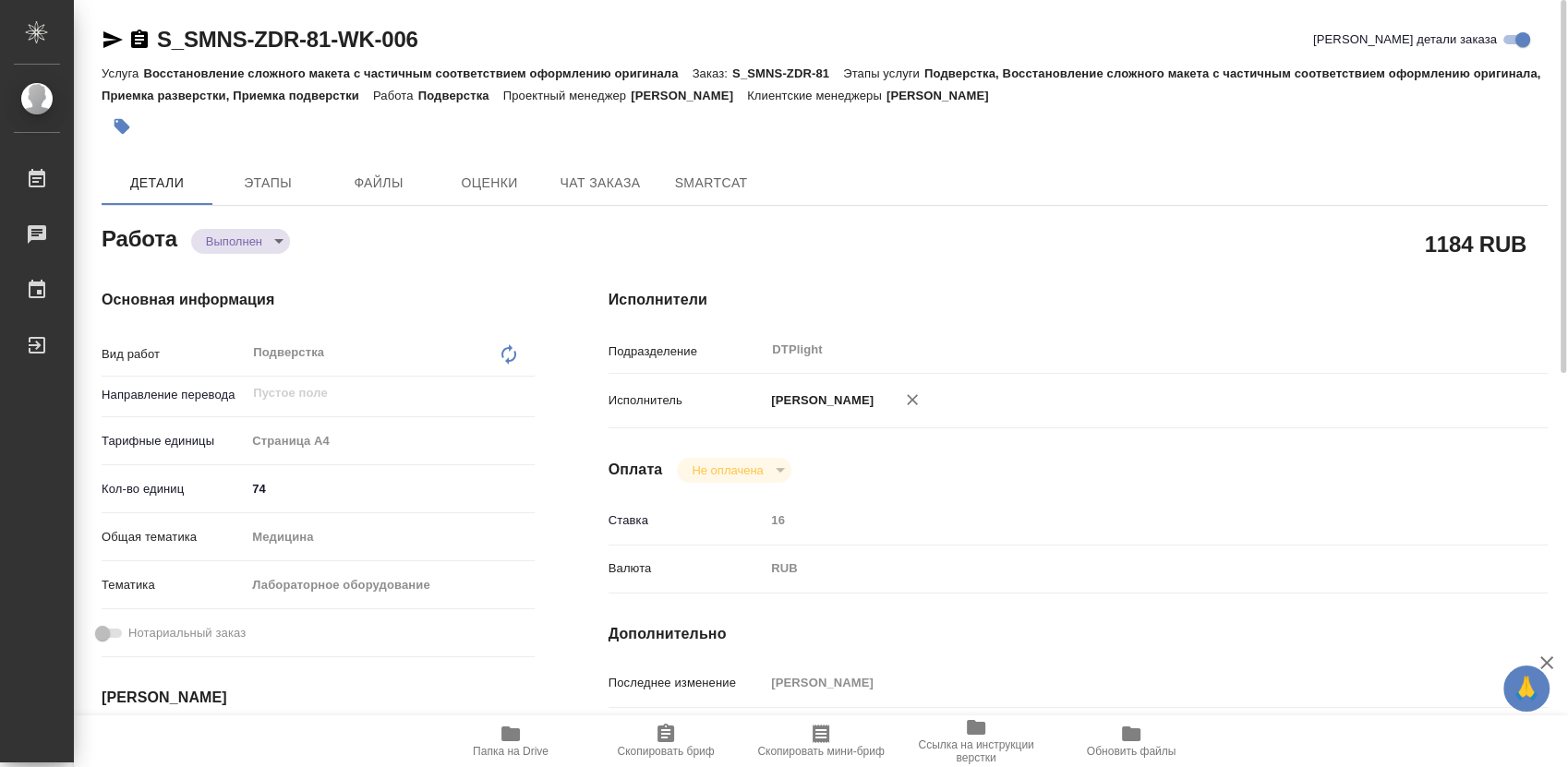
type textarea "x"
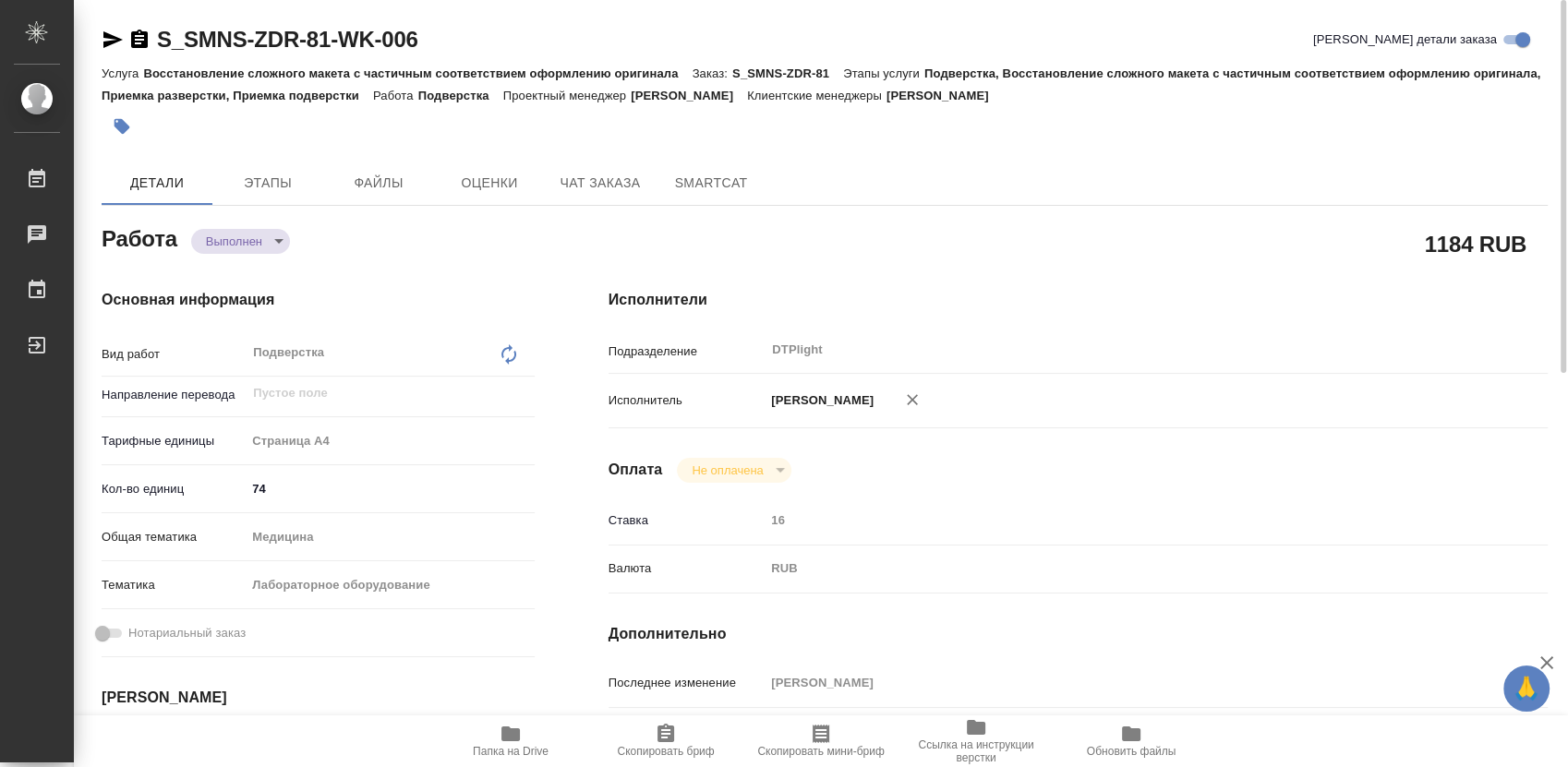
type textarea "x"
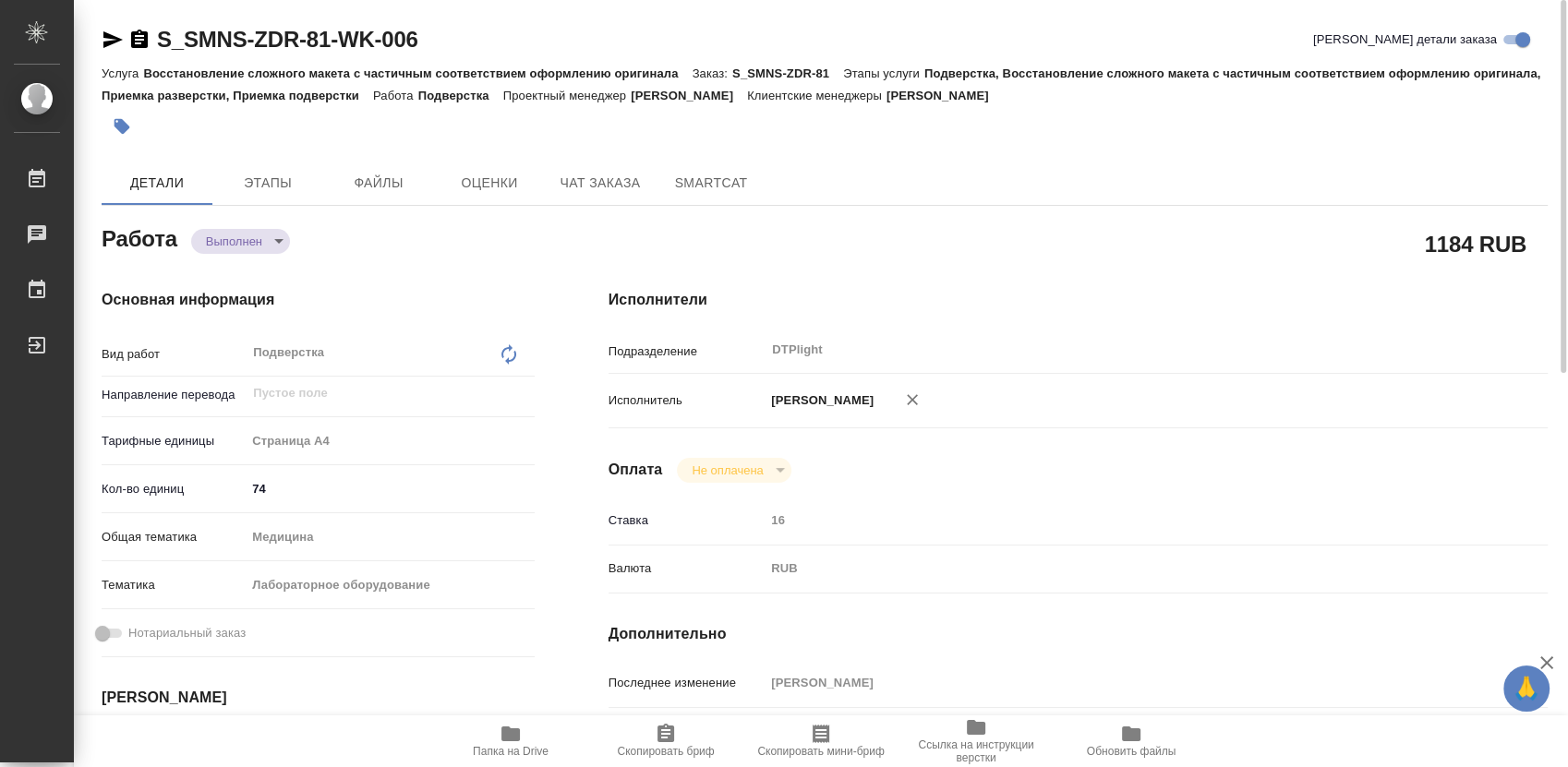
type textarea "x"
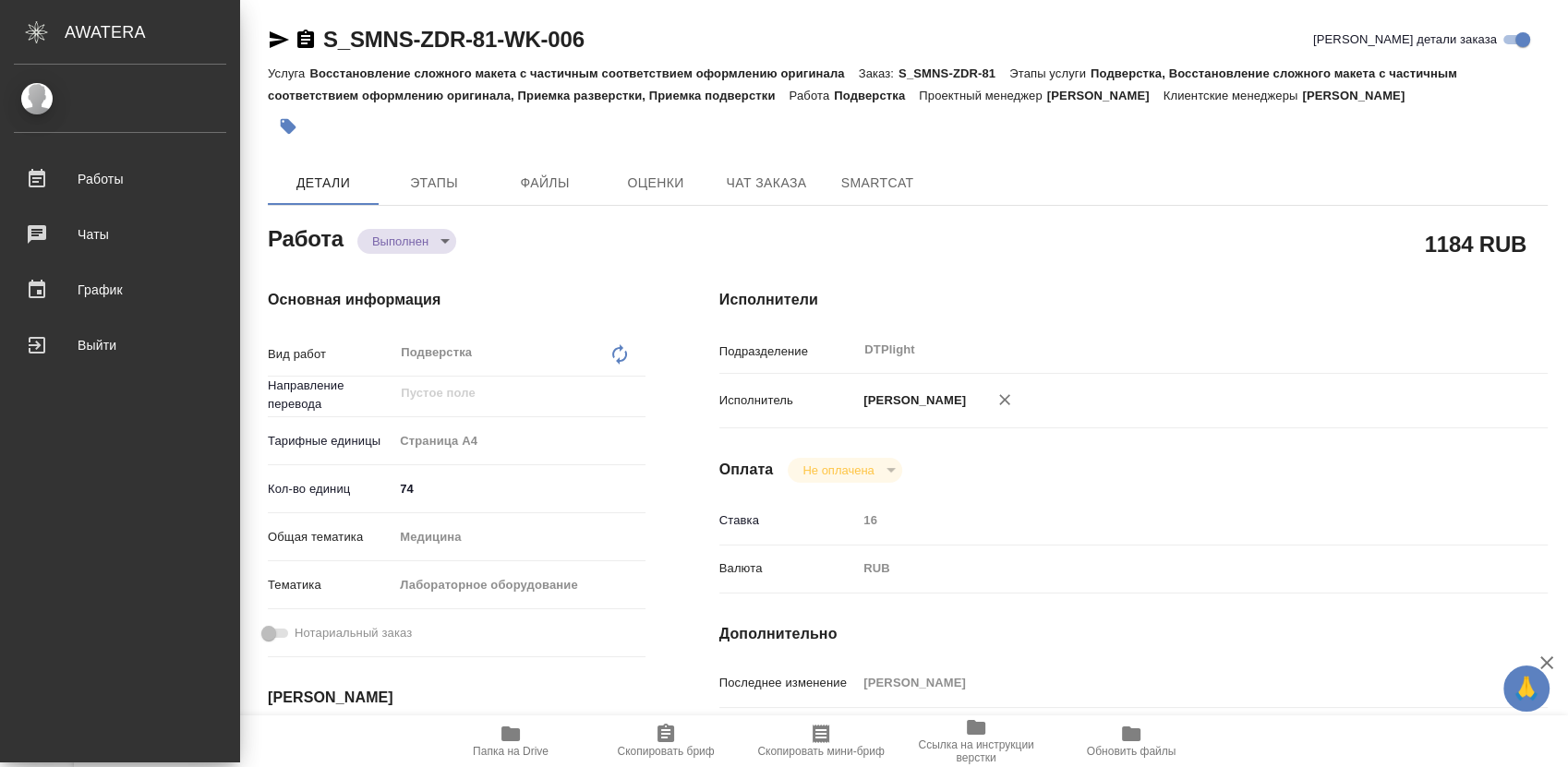
type textarea "x"
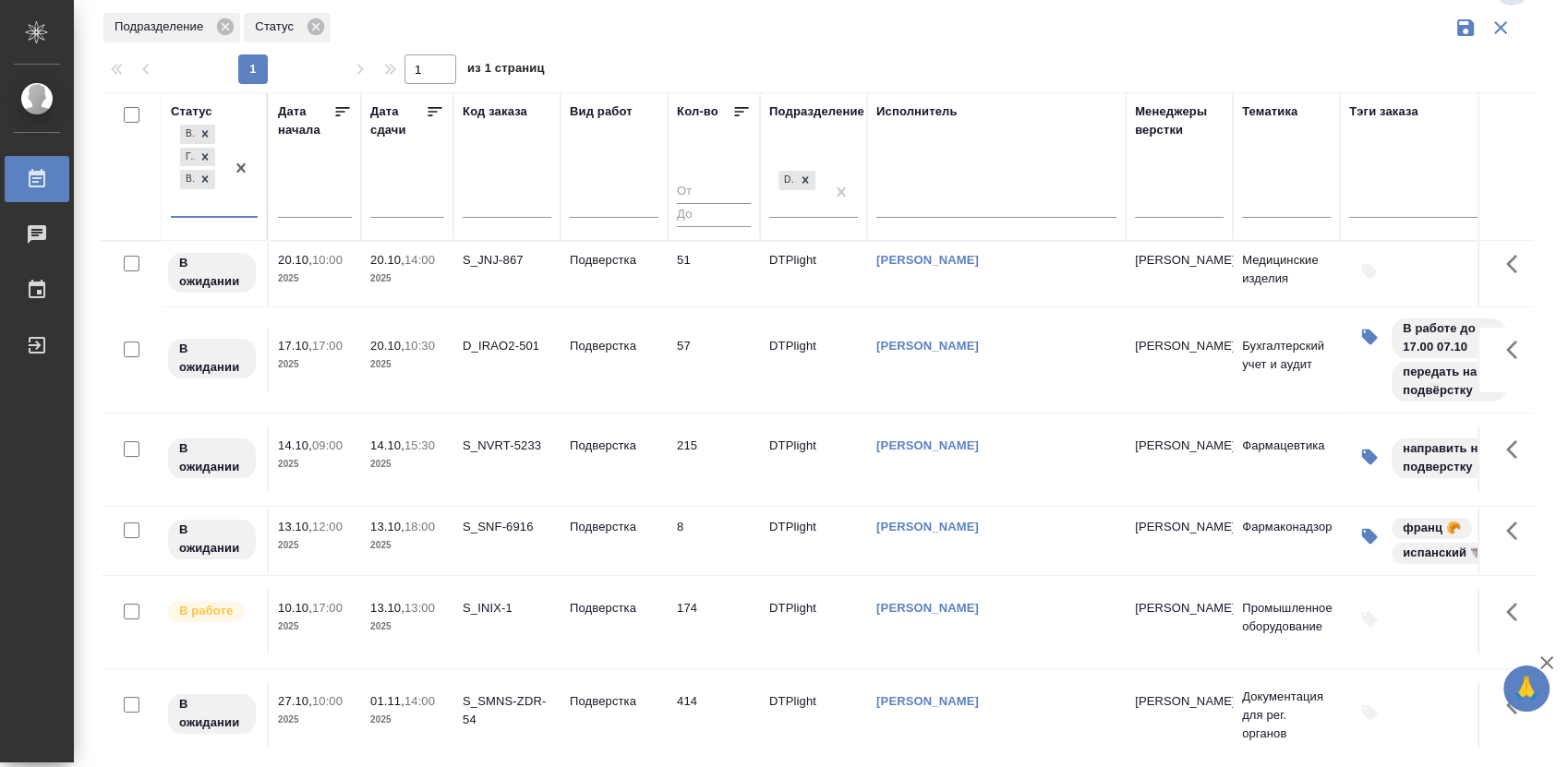
click at [212, 211] on div "В работе [PERSON_NAME] к работе В ожидании" at bounding box center [197, 168] width 53 height 95
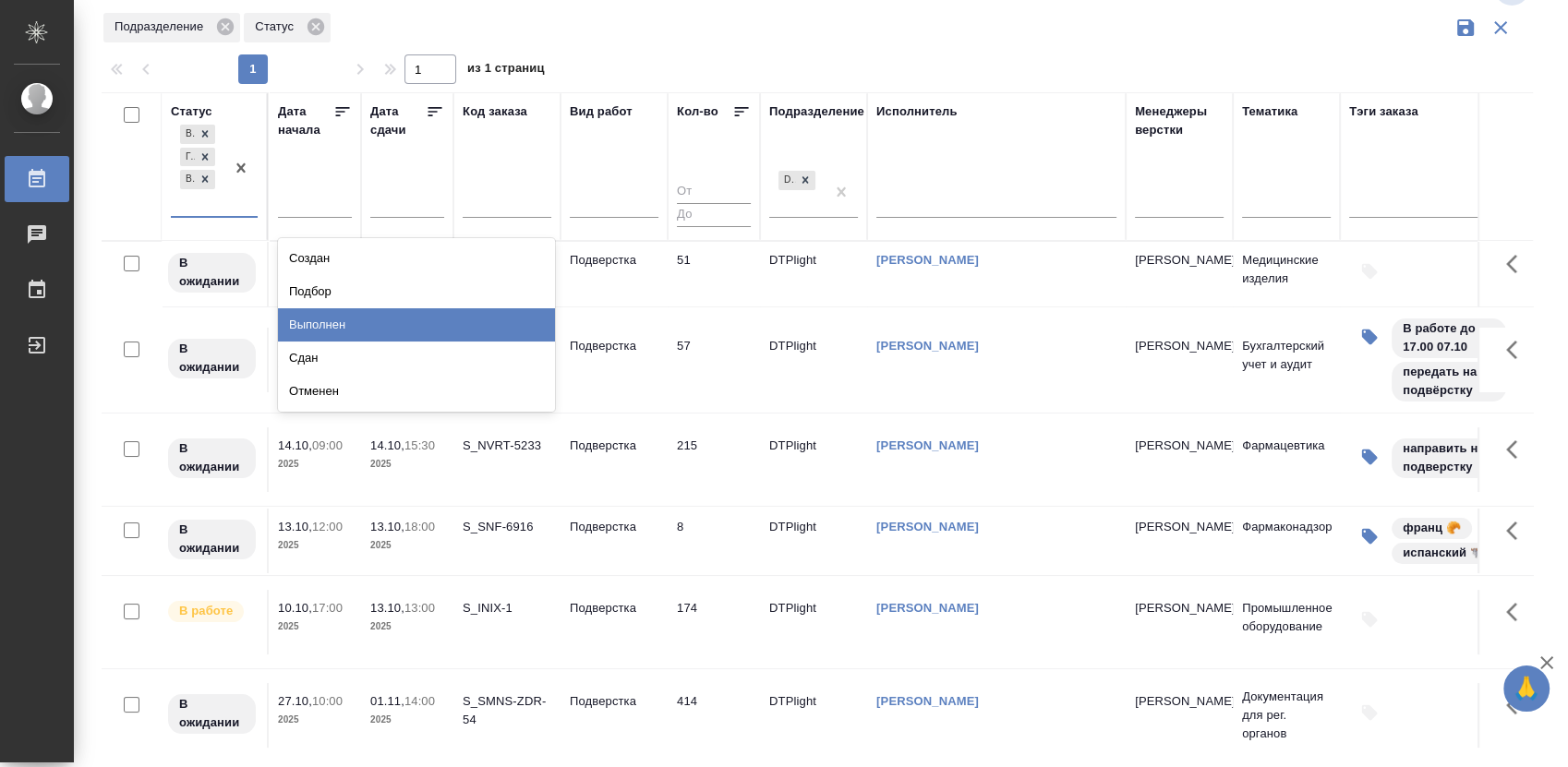
click at [325, 323] on div "Выполнен" at bounding box center [416, 324] width 277 height 33
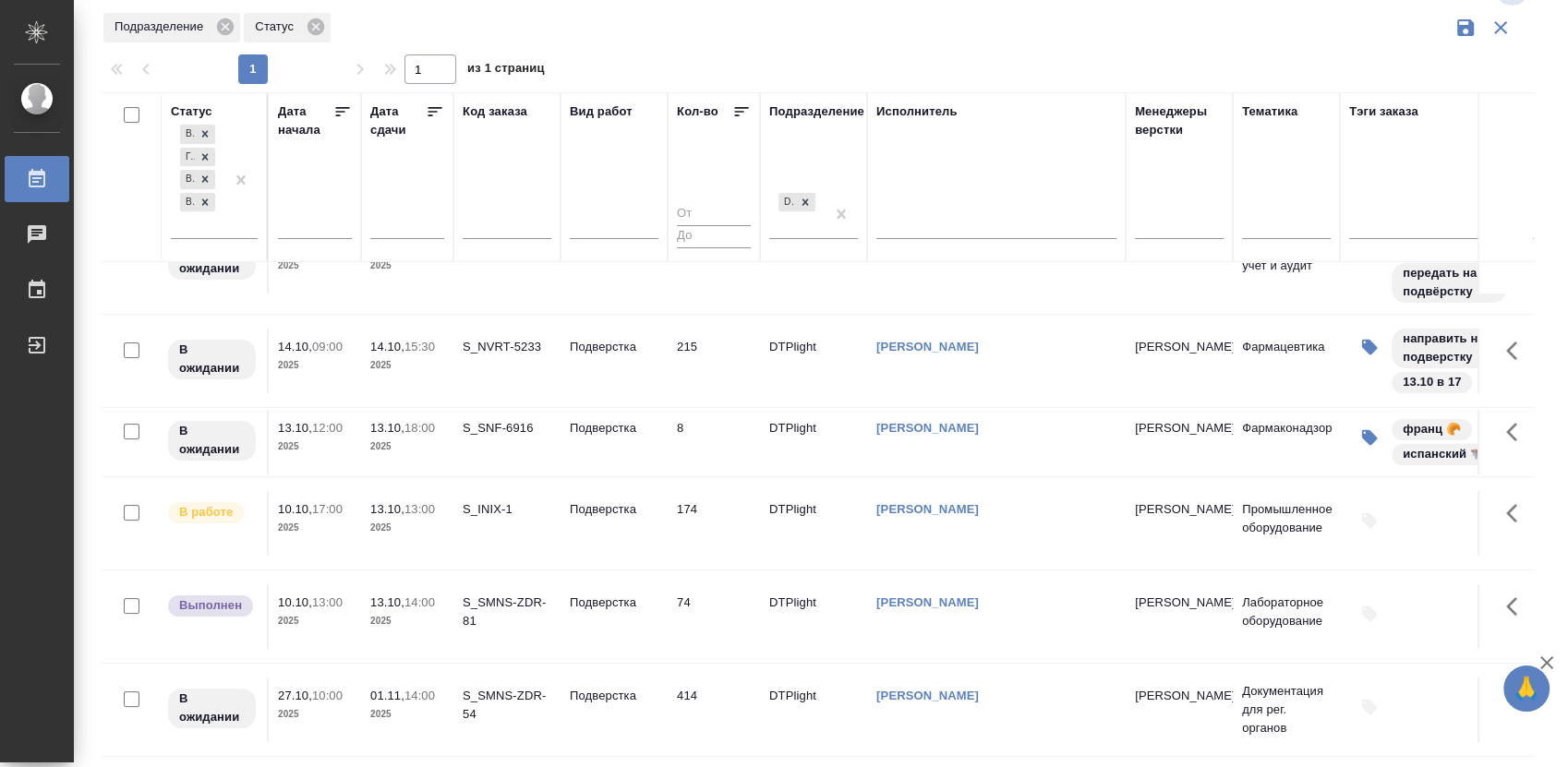
scroll to position [162, 0]
